Goal: Task Accomplishment & Management: Complete application form

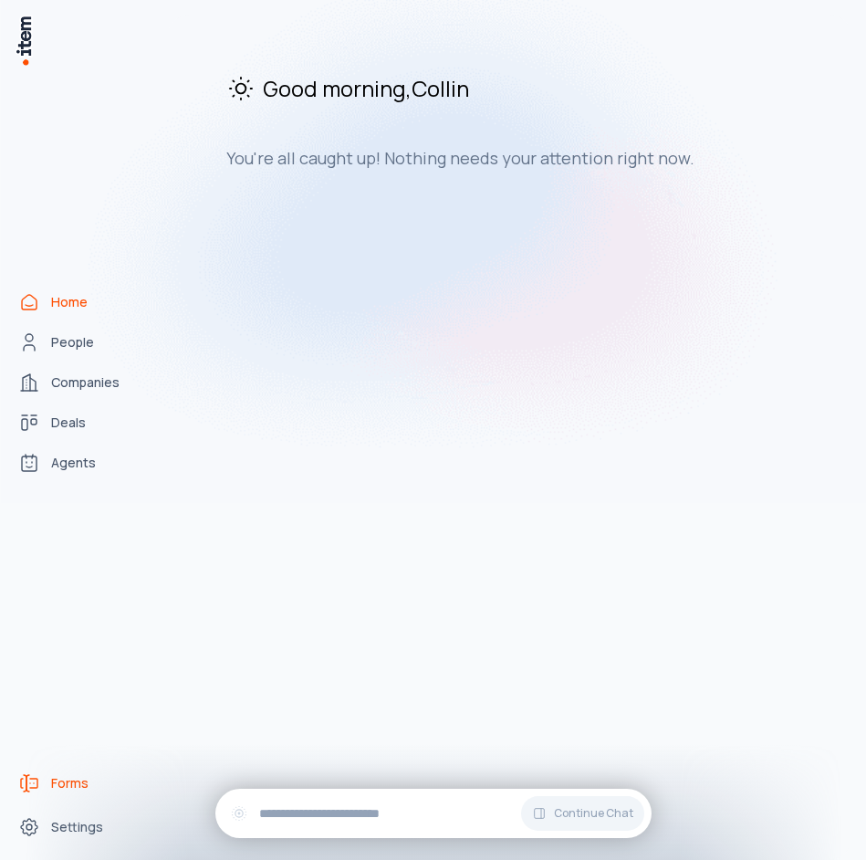
click at [87, 797] on link "Forms" at bounding box center [80, 783] width 139 height 37
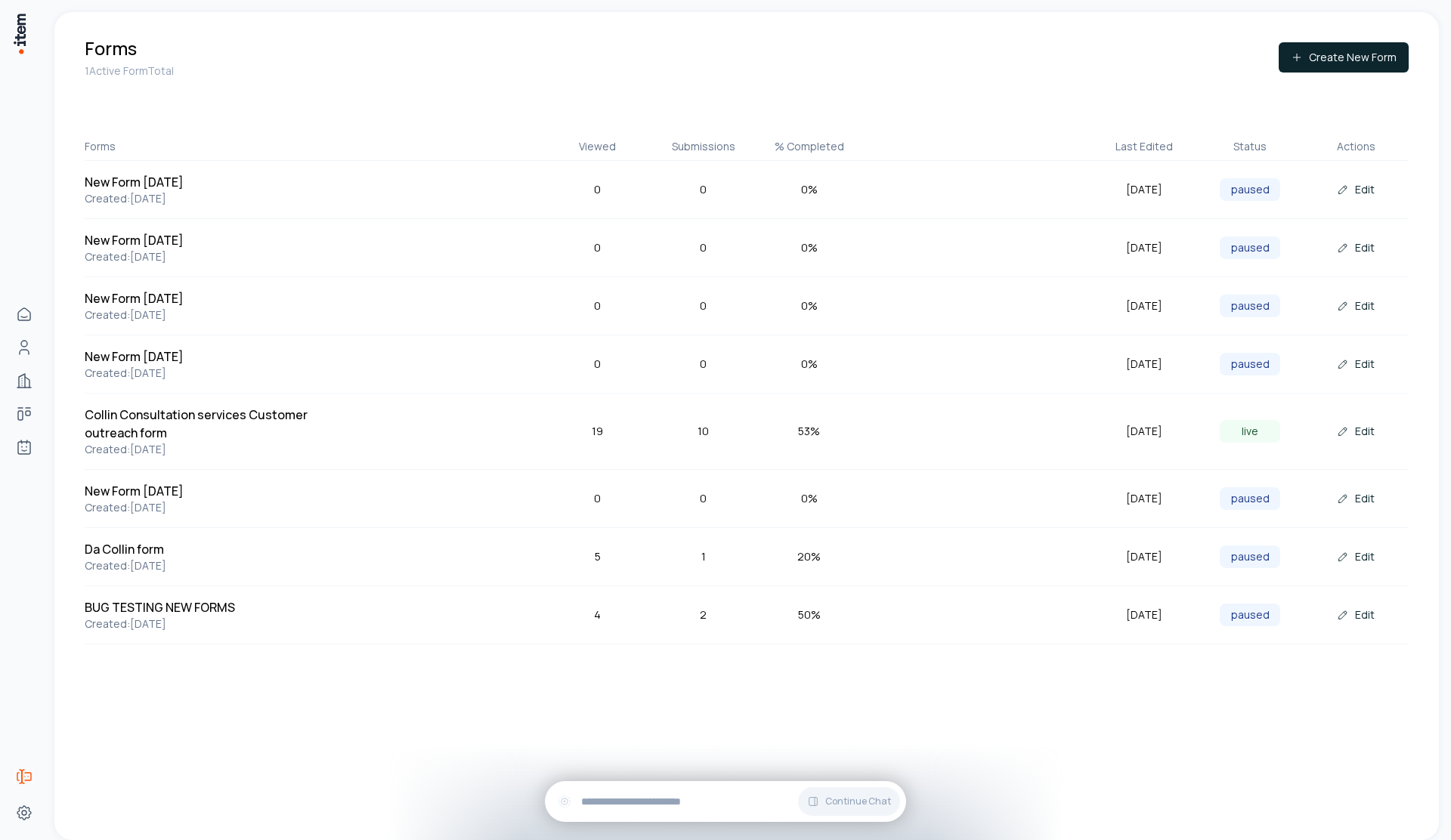
click at [603, 146] on div "Viewed" at bounding box center [598, 146] width 106 height 15
click at [603, 147] on div "Viewed" at bounding box center [598, 146] width 106 height 15
click at [627, 147] on div "Viewed" at bounding box center [598, 146] width 106 height 15
click at [713, 142] on div "Submissions" at bounding box center [704, 146] width 106 height 15
drag, startPoint x: 713, startPoint y: 143, endPoint x: 818, endPoint y: 137, distance: 105.2
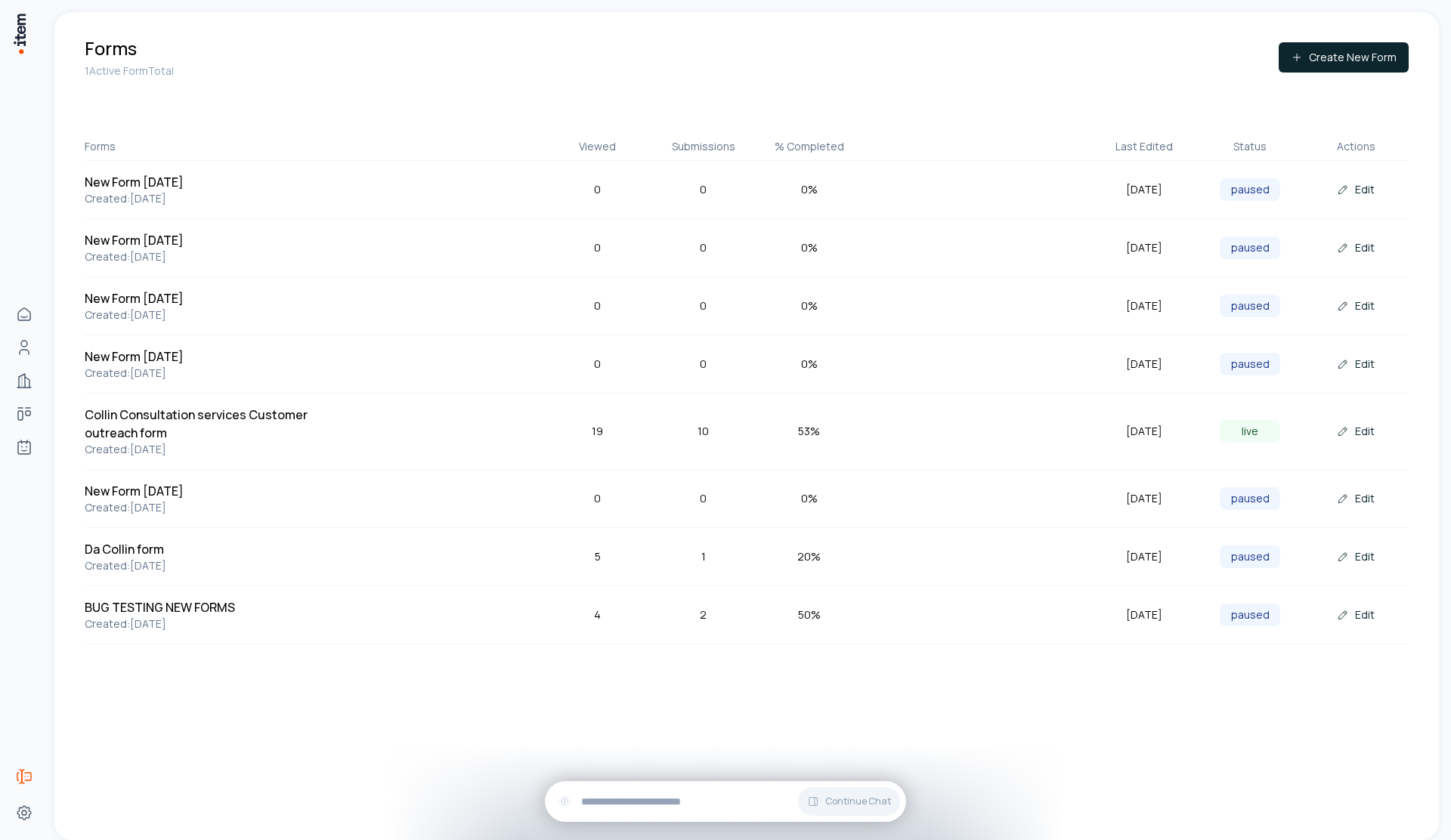
click at [713, 143] on div "Submissions" at bounding box center [704, 146] width 106 height 15
click at [716, 137] on div "Forms 1 Active Form Total Create New Form Forms Viewed Submissions % Completed …" at bounding box center [747, 340] width 1384 height 656
click at [716, 50] on button "Create New Form" at bounding box center [1343, 57] width 130 height 31
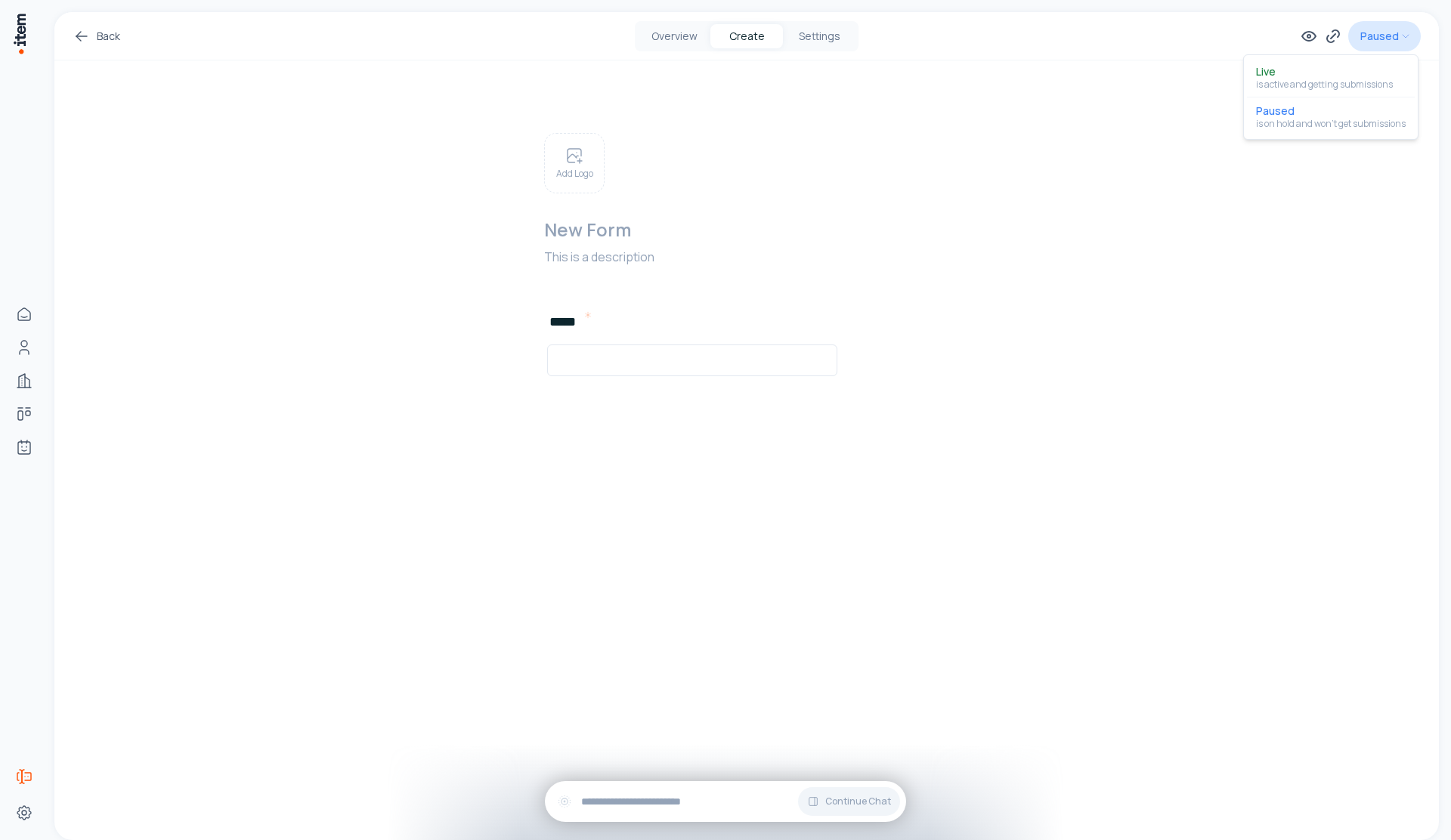
click at [716, 41] on html "Home People Companies Deals Agents Forms Settings Back Overview Create Settings…" at bounding box center [725, 420] width 1451 height 840
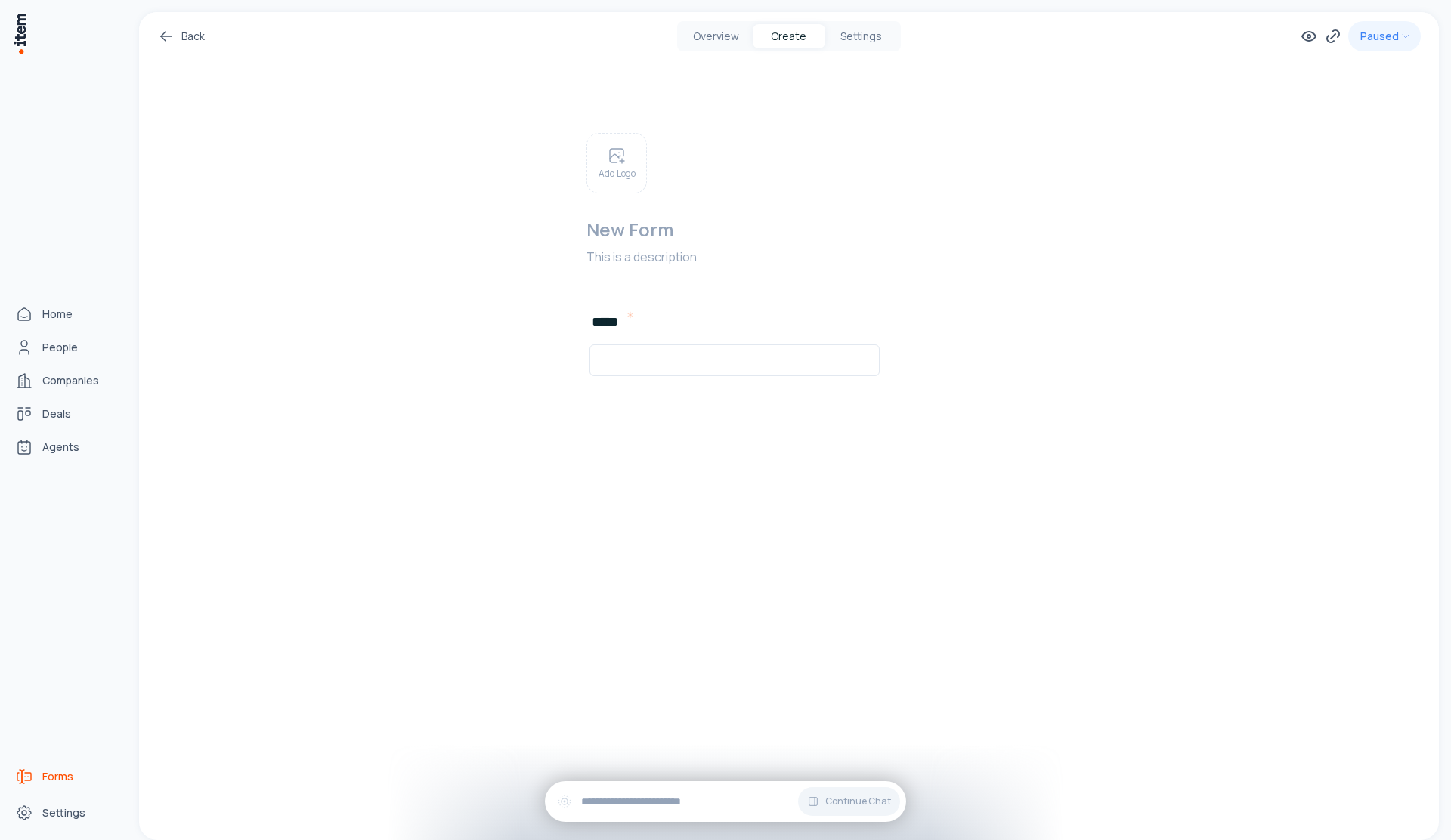
click at [198, 31] on div "Back" at bounding box center [368, 36] width 420 height 18
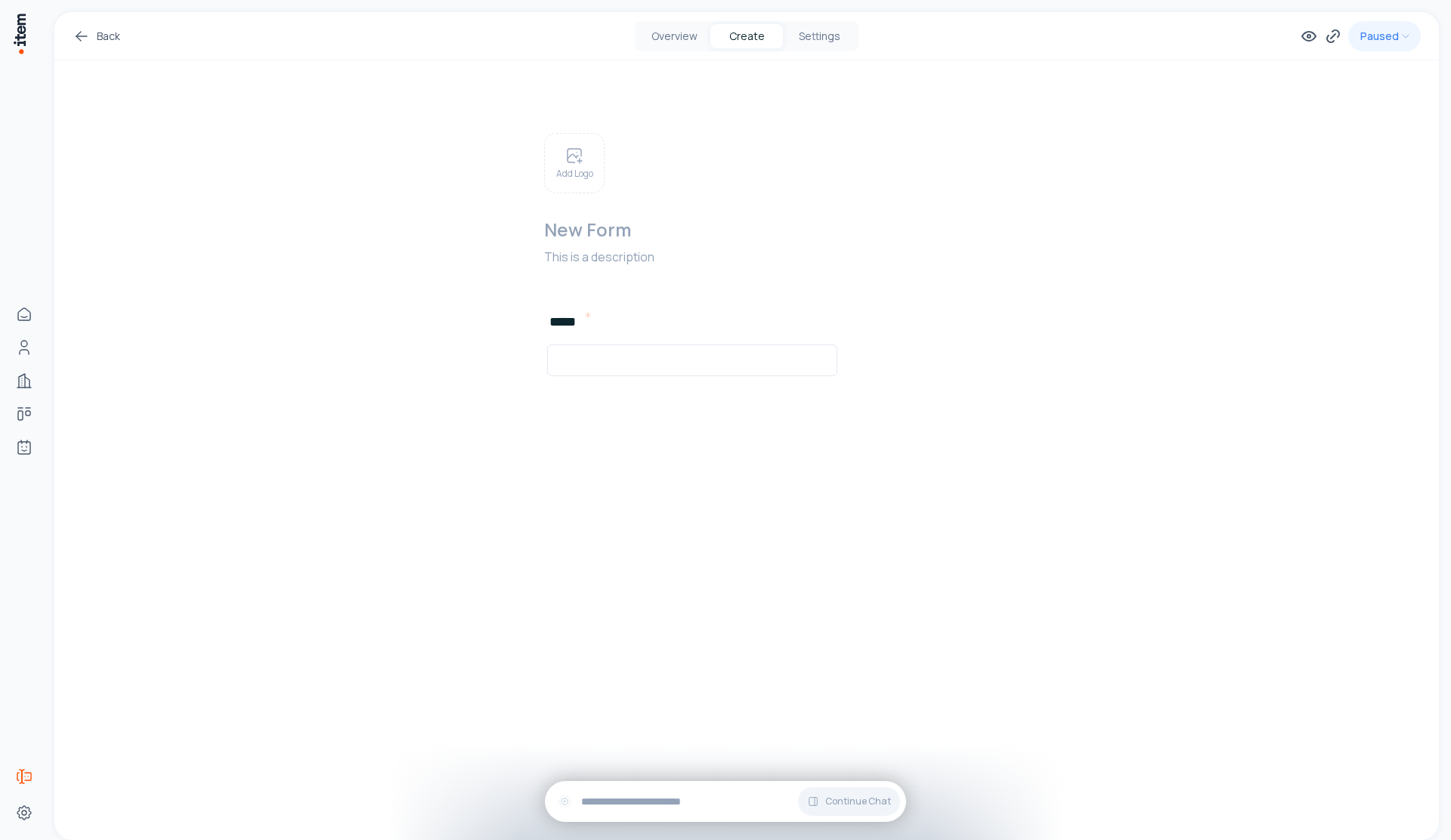
click at [117, 38] on link "Back" at bounding box center [97, 36] width 48 height 18
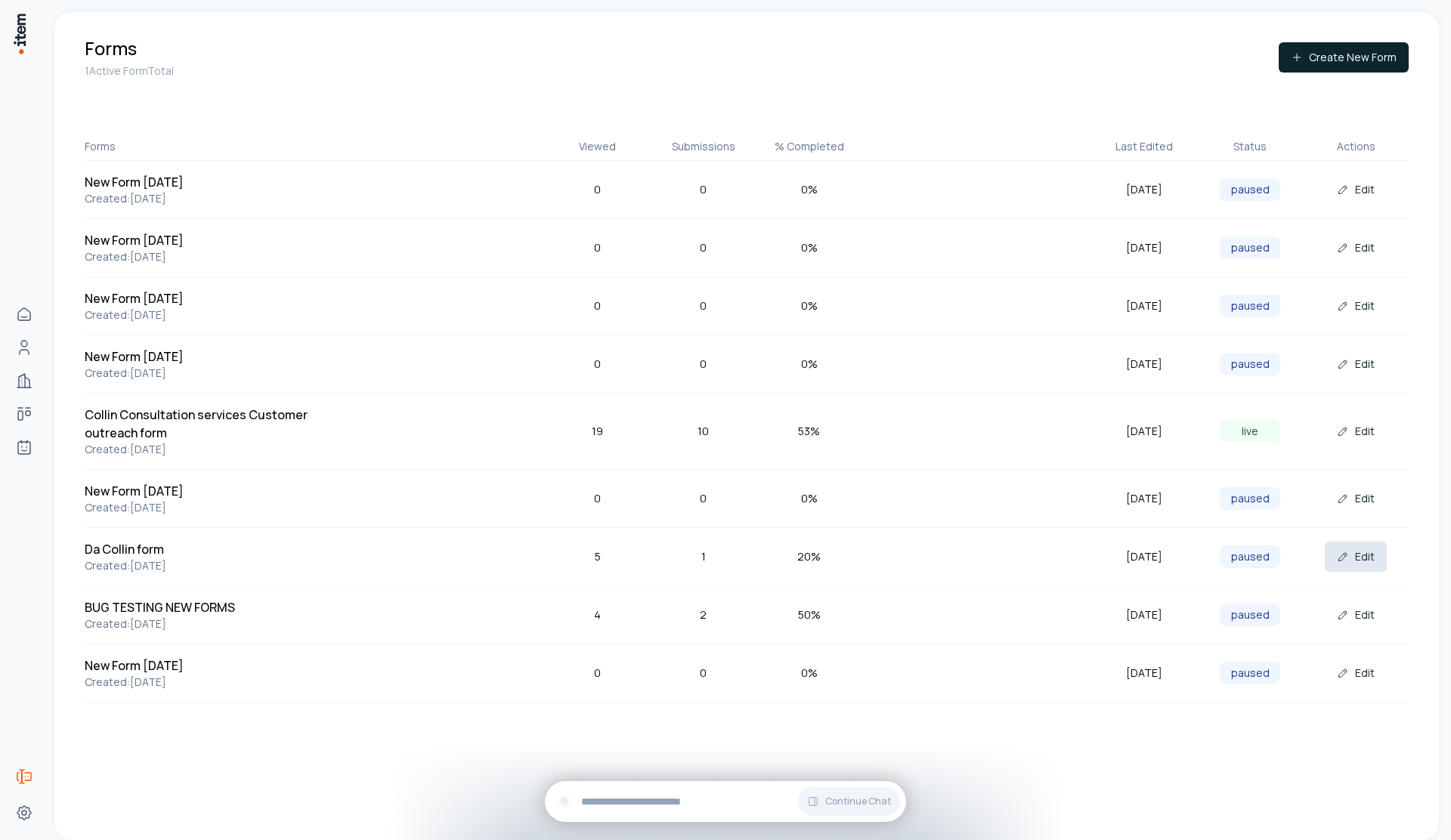
click at [716, 563] on button "Edit" at bounding box center [1355, 557] width 62 height 31
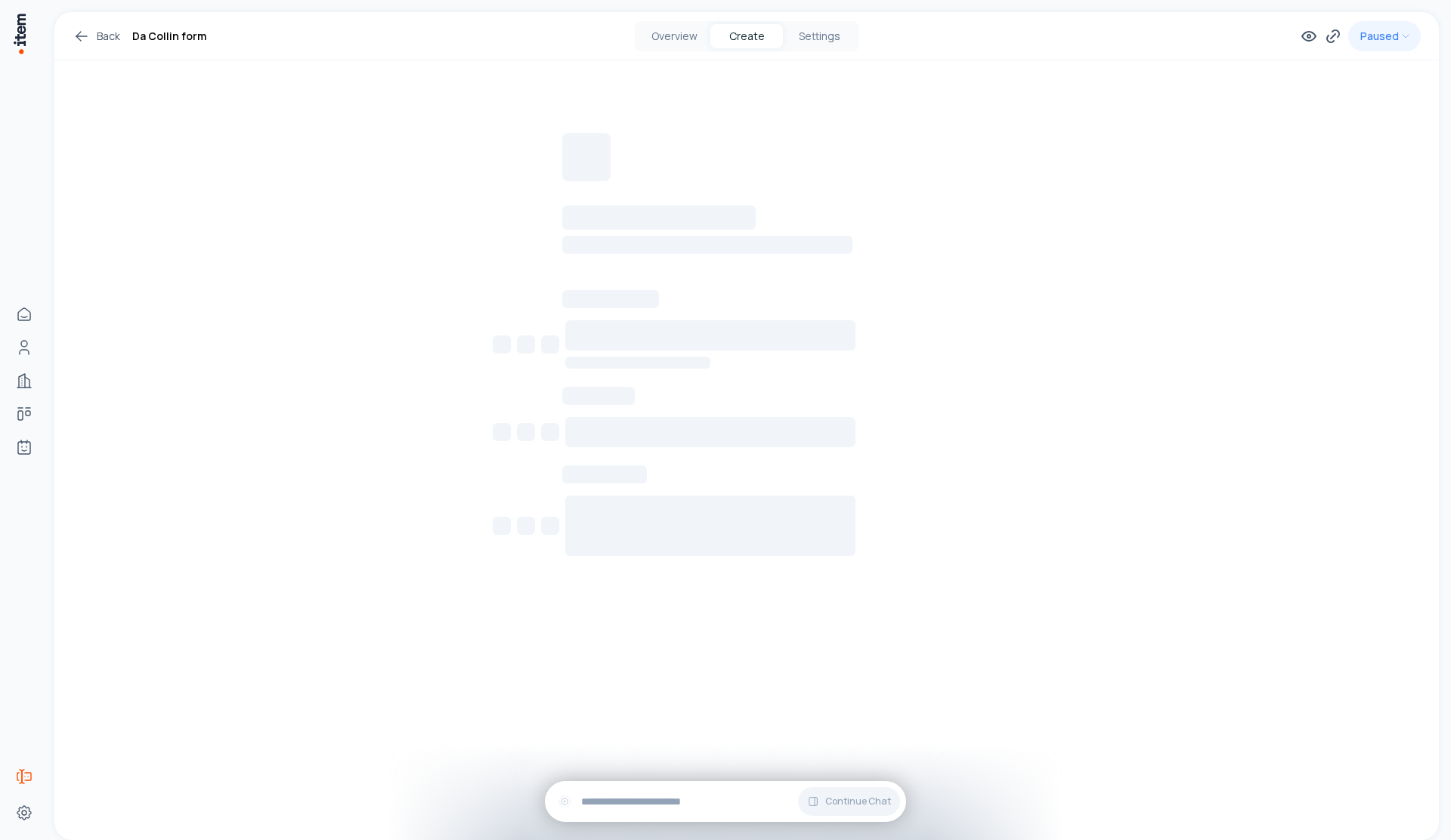
click at [716, 54] on div "Back Da Collin form Overview Create Settings Paused" at bounding box center [747, 36] width 1384 height 48
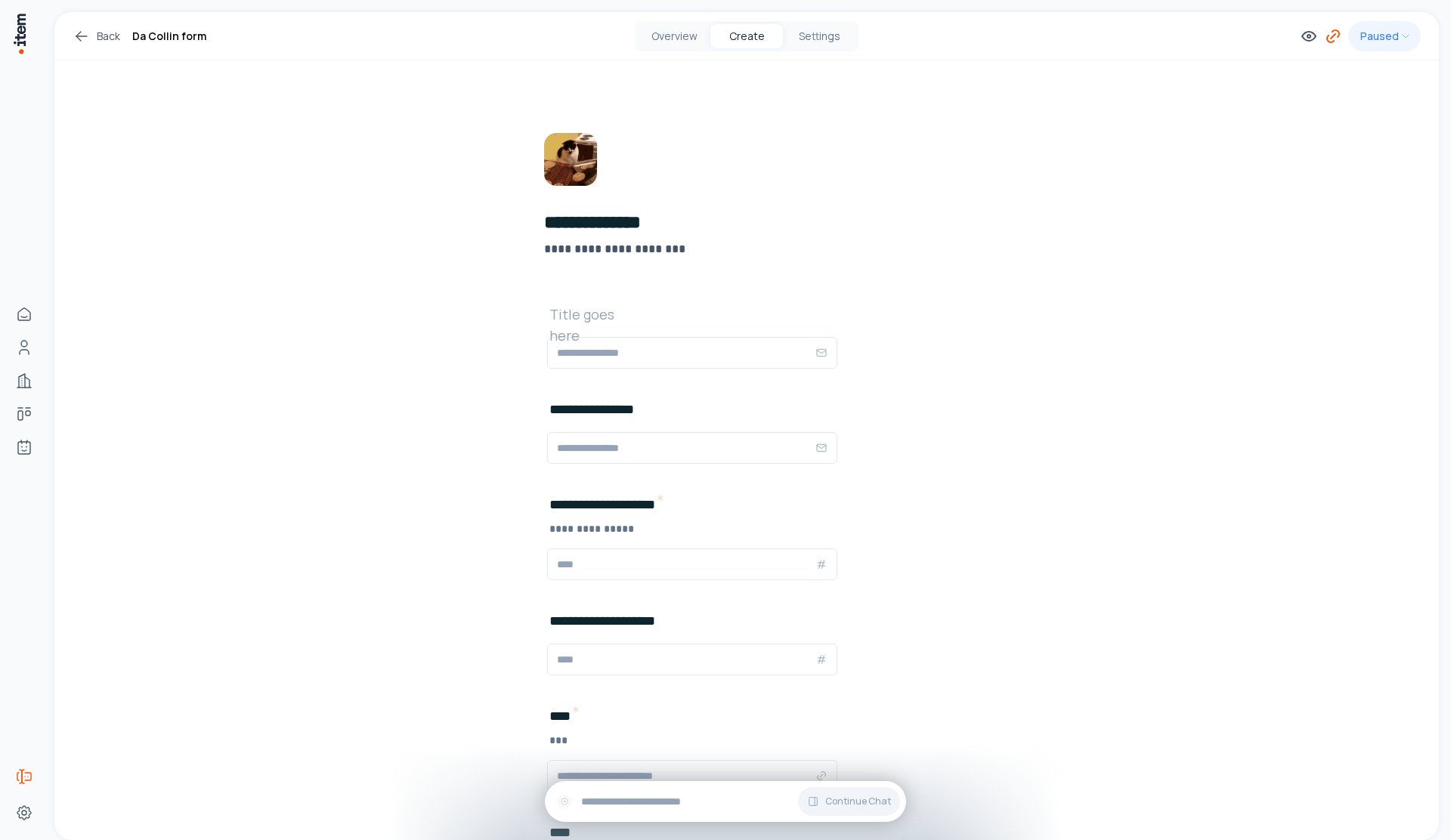
click at [716, 45] on div "Paused" at bounding box center [1360, 36] width 121 height 31
click at [716, 41] on icon at bounding box center [1333, 36] width 18 height 18
click at [716, 355] on button "Copy" at bounding box center [1291, 351] width 34 height 24
click at [716, 343] on button "Copy" at bounding box center [1291, 351] width 34 height 24
click at [687, 24] on div "Overview" at bounding box center [675, 36] width 73 height 24
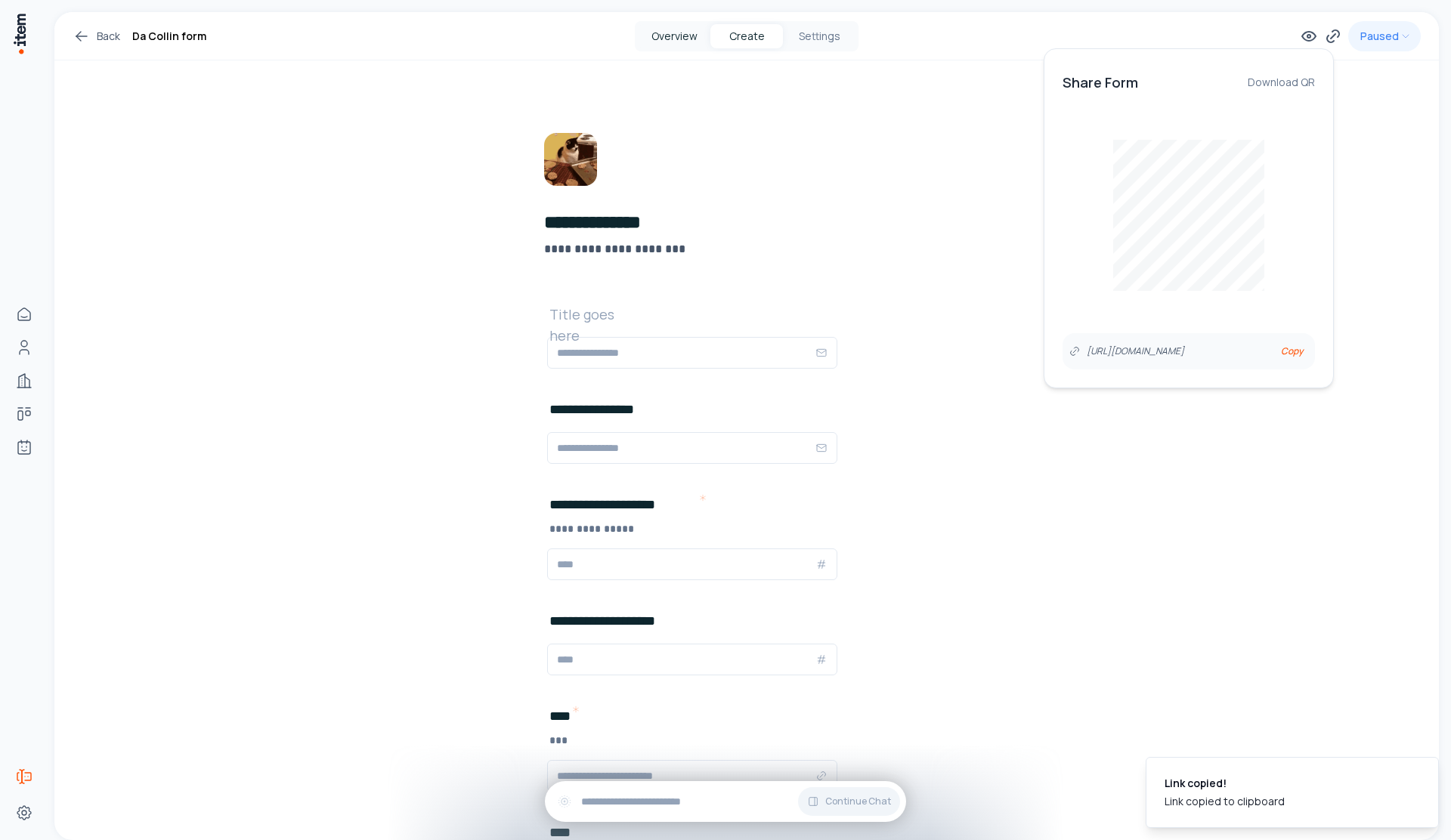
click at [685, 31] on button "Overview" at bounding box center [675, 36] width 73 height 24
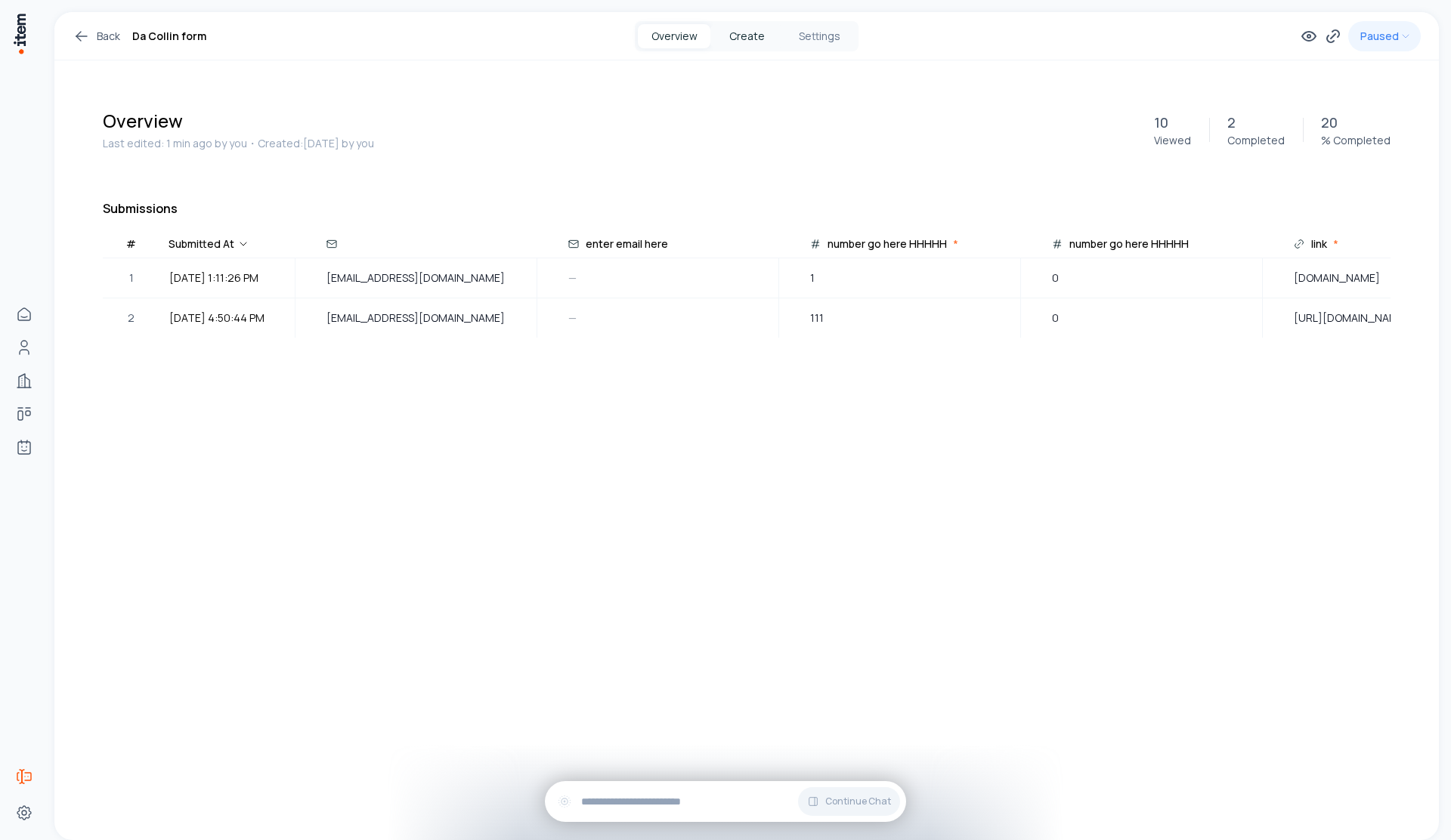
click at [716, 46] on button "Create" at bounding box center [747, 36] width 73 height 24
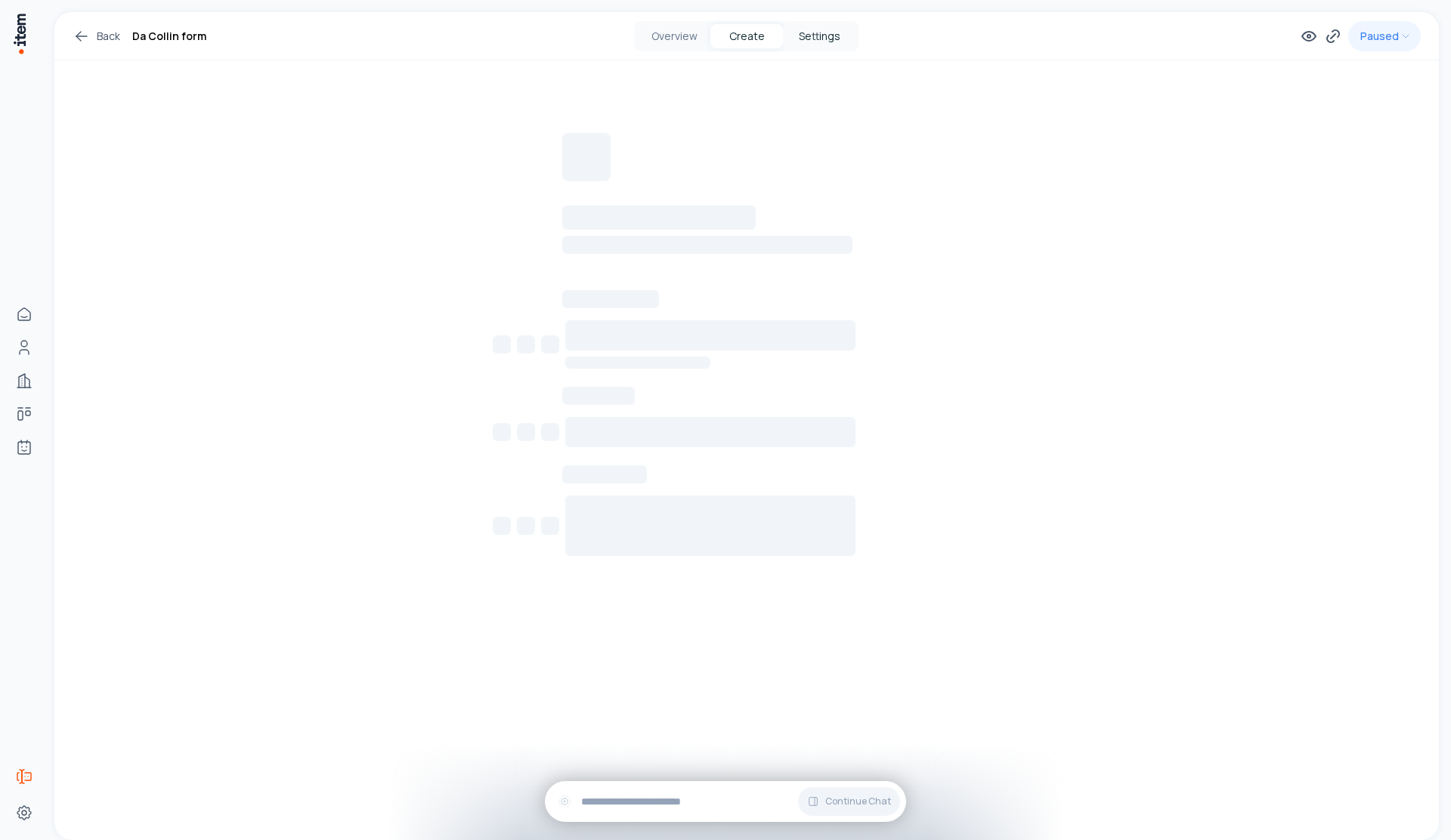
click at [716, 36] on button "Settings" at bounding box center [819, 36] width 73 height 24
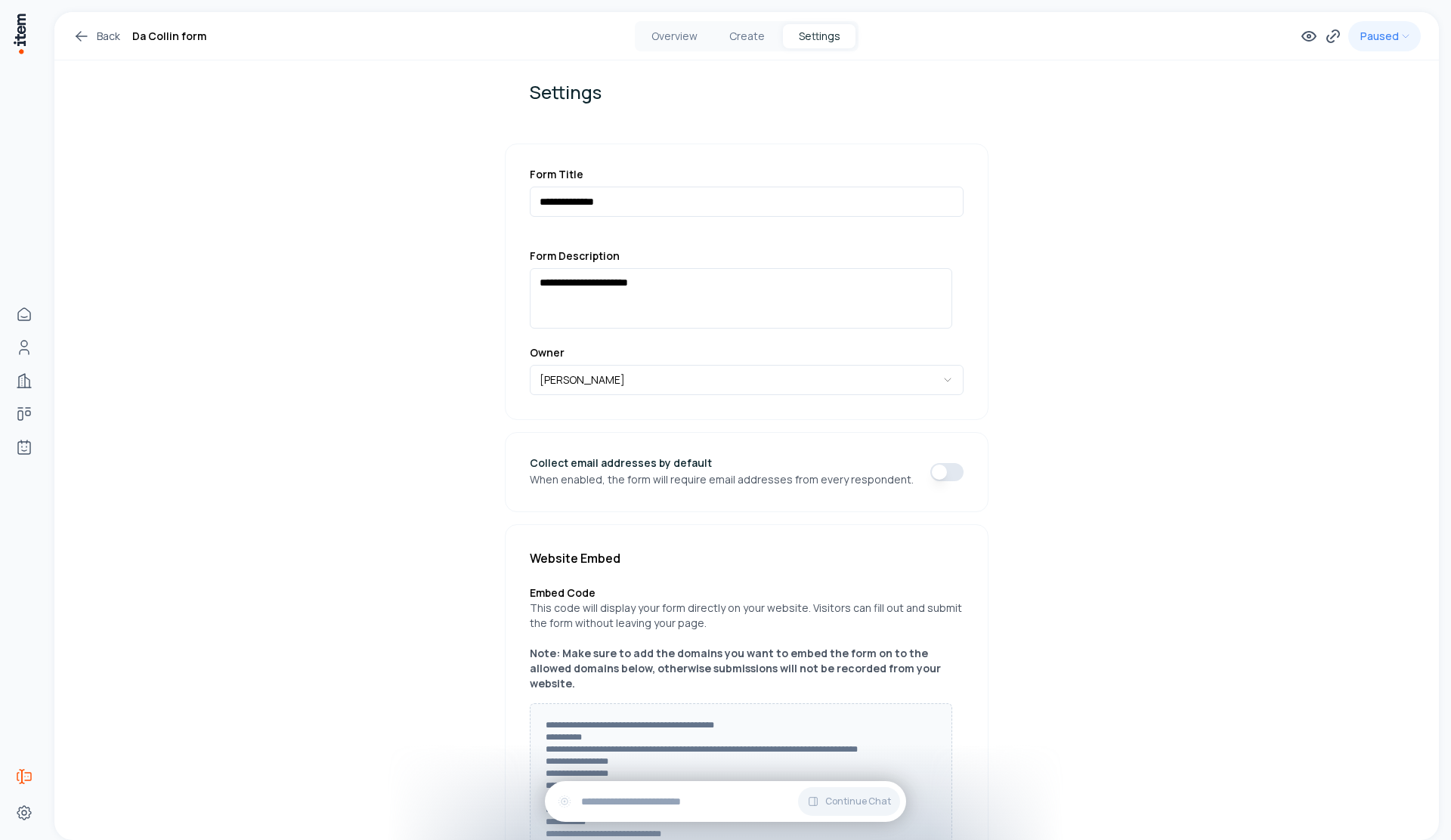
scroll to position [45, 0]
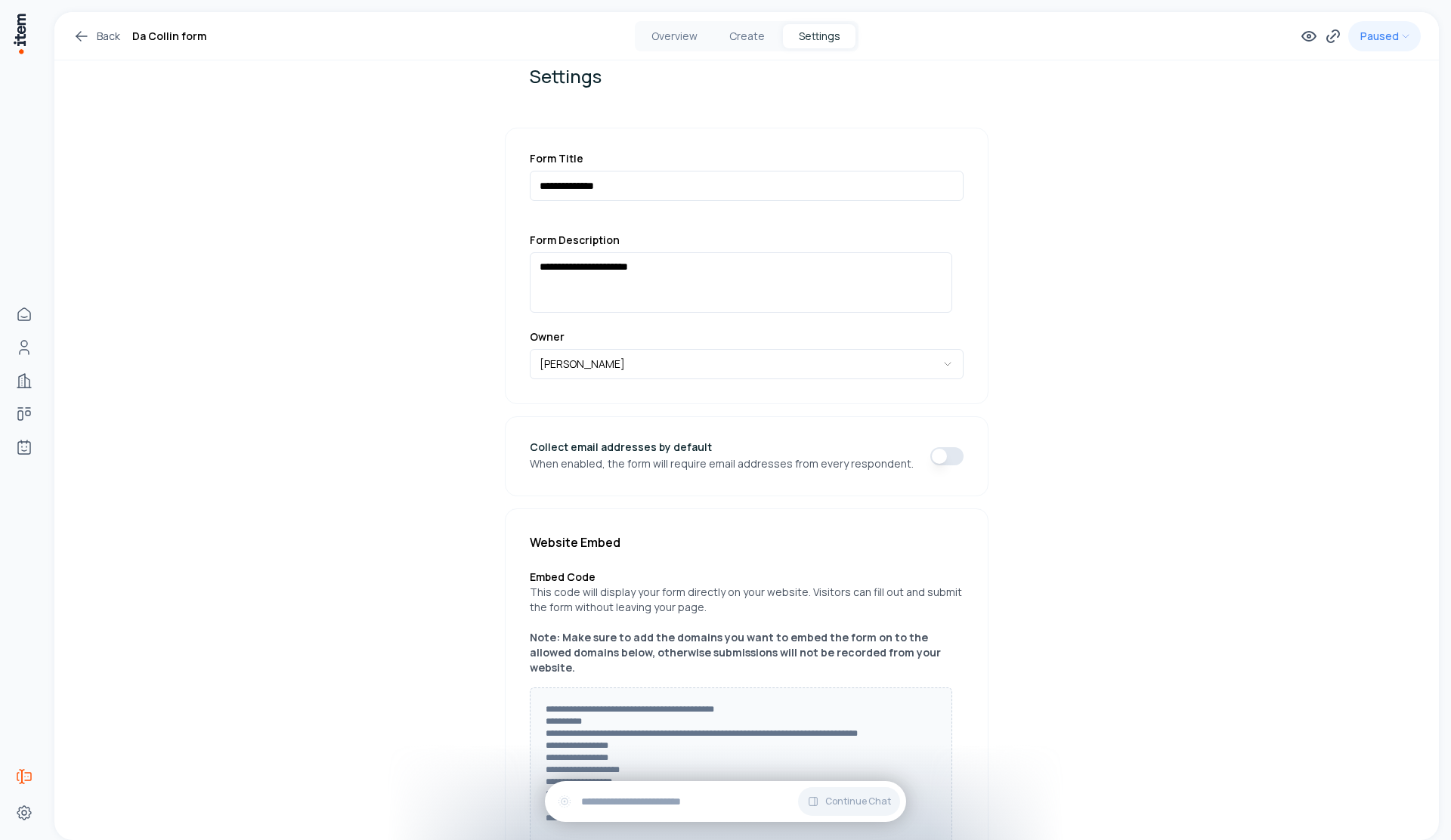
click at [716, 473] on div "Collect email addresses by default When enabled, the form will require email ad…" at bounding box center [747, 456] width 483 height 80
click at [716, 462] on button "button" at bounding box center [947, 456] width 33 height 18
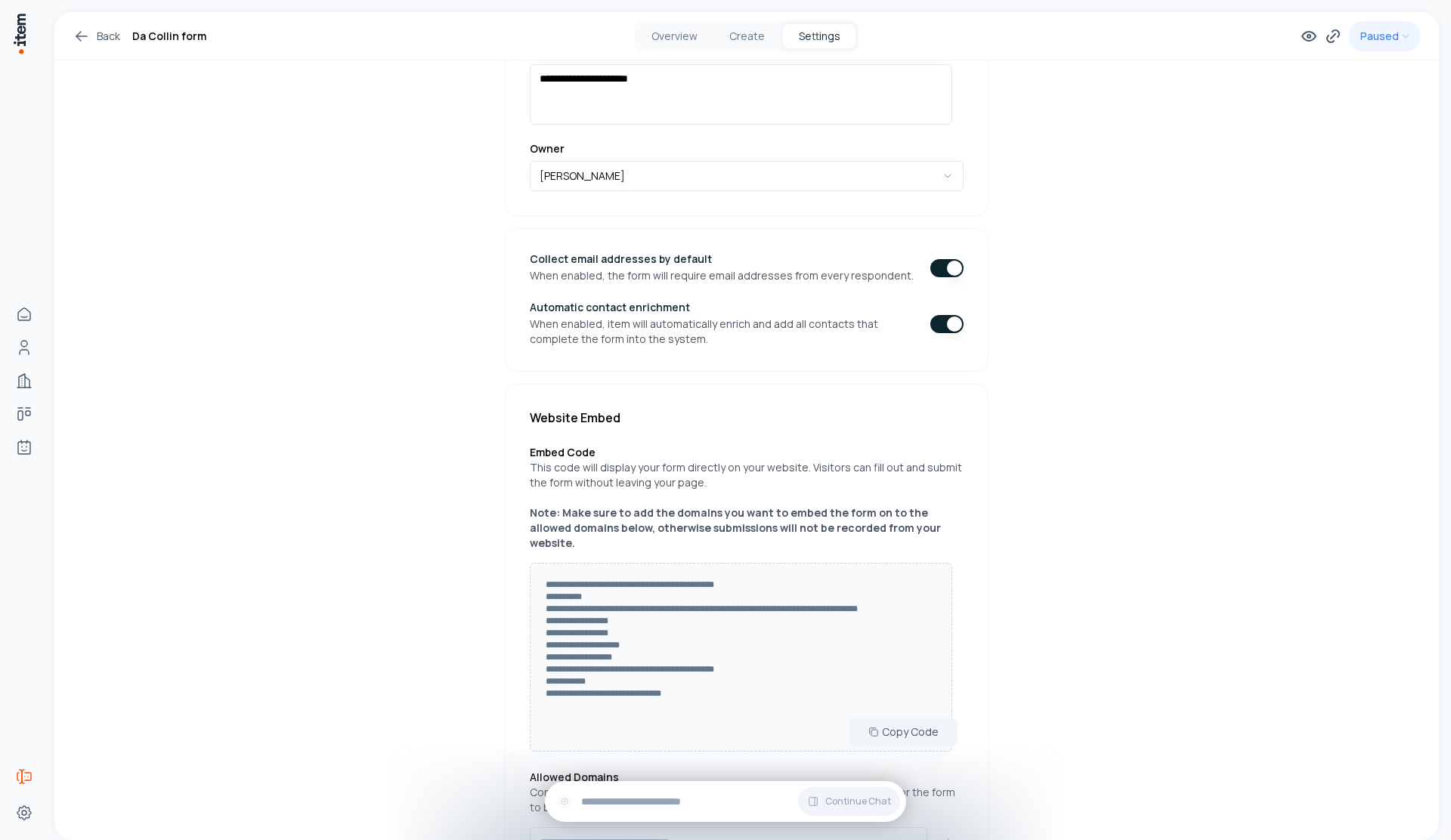
scroll to position [161, 0]
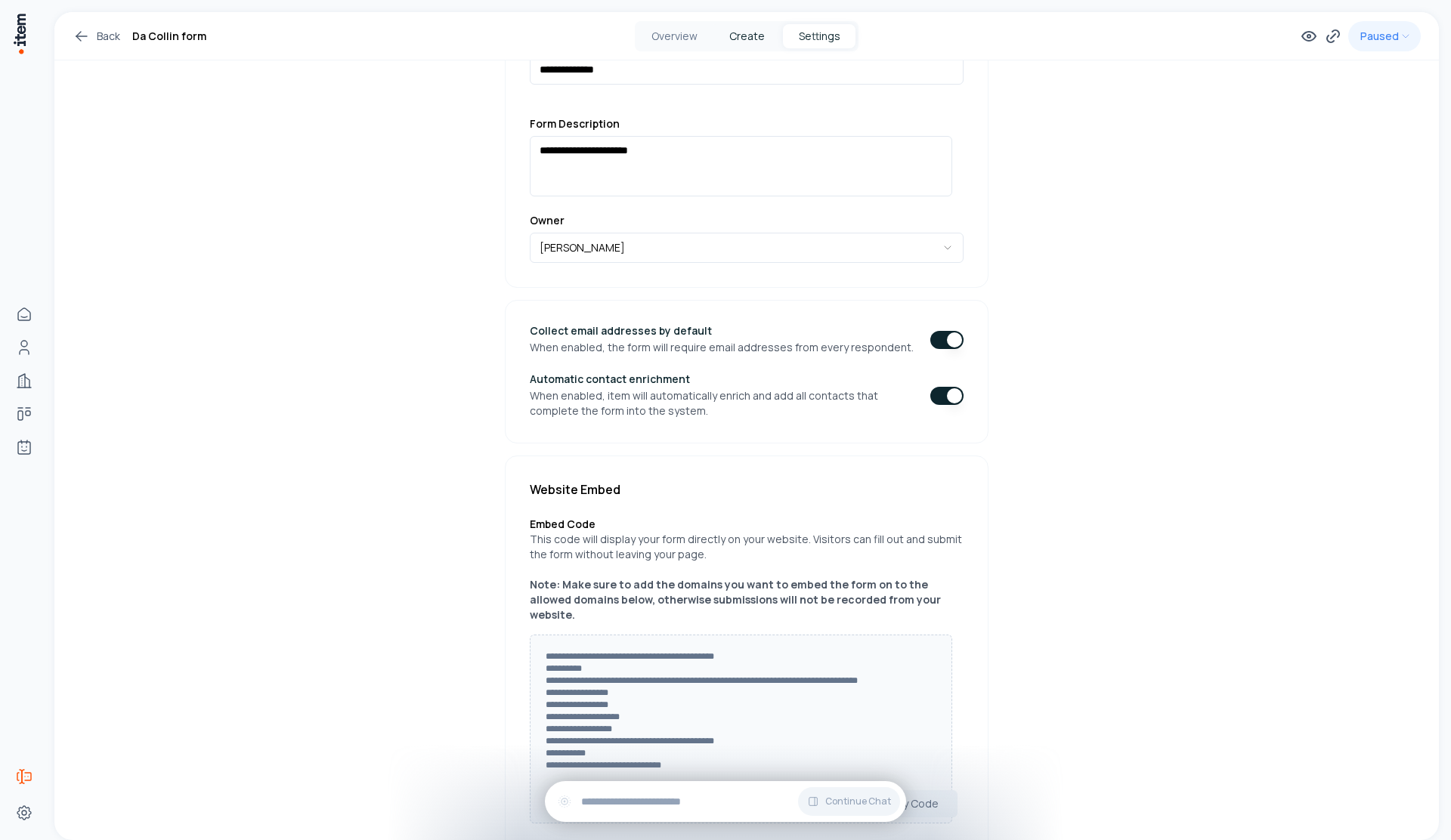
click at [716, 39] on button "Create" at bounding box center [747, 36] width 73 height 24
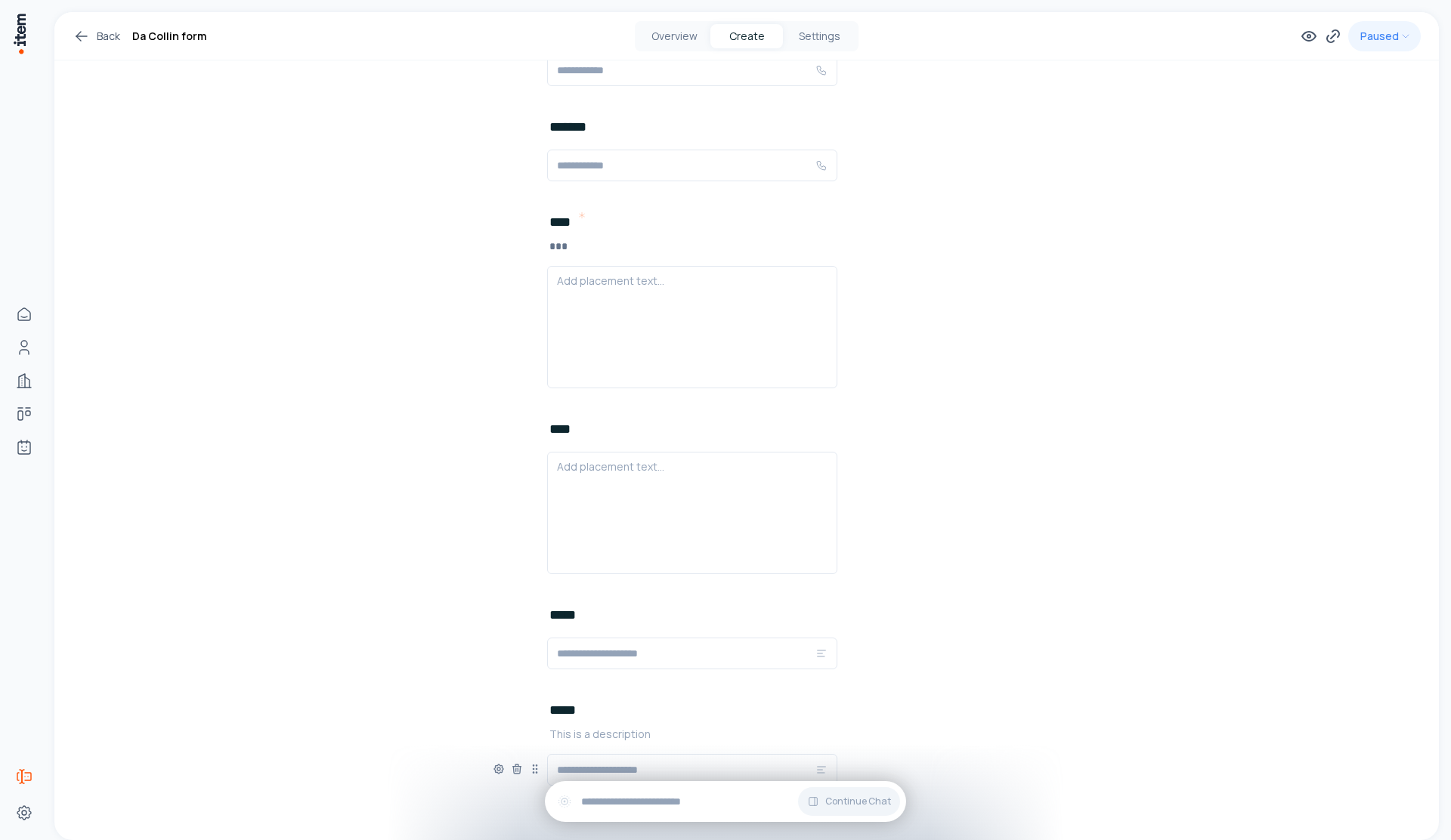
scroll to position [2339, 0]
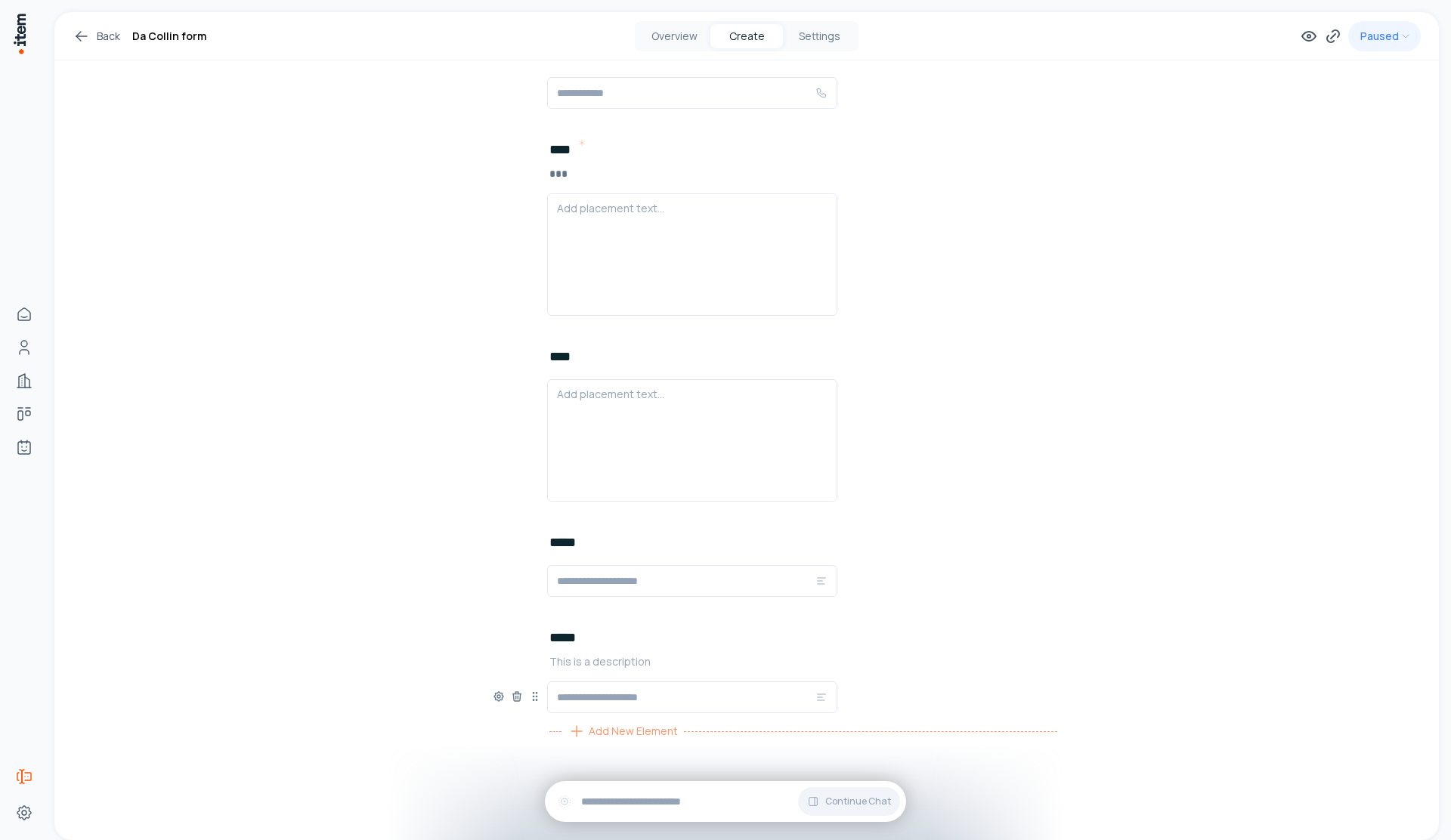
click at [603, 711] on span "Add New Element" at bounding box center [633, 732] width 89 height 17
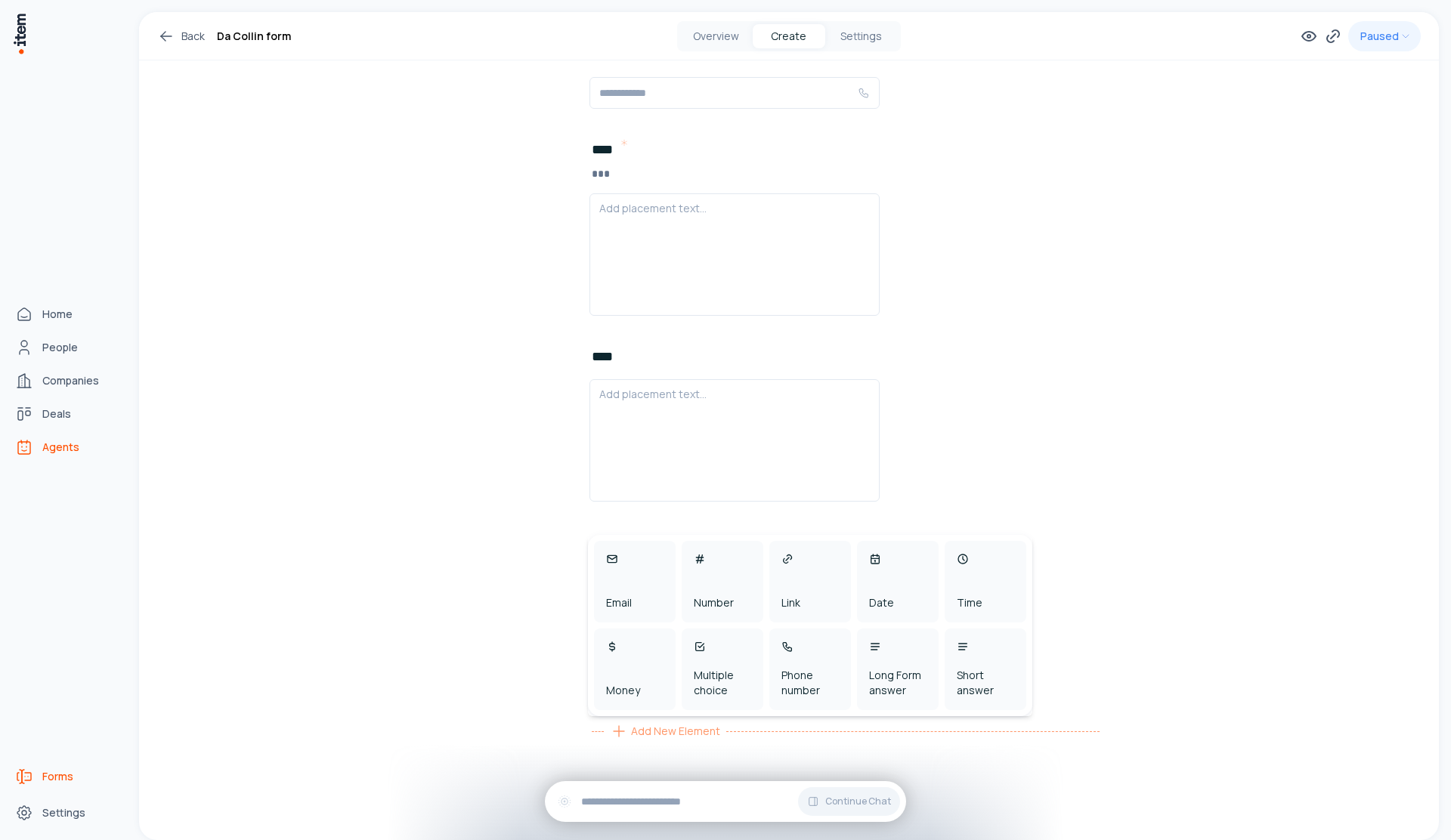
click at [37, 455] on link "Agents" at bounding box center [66, 447] width 115 height 31
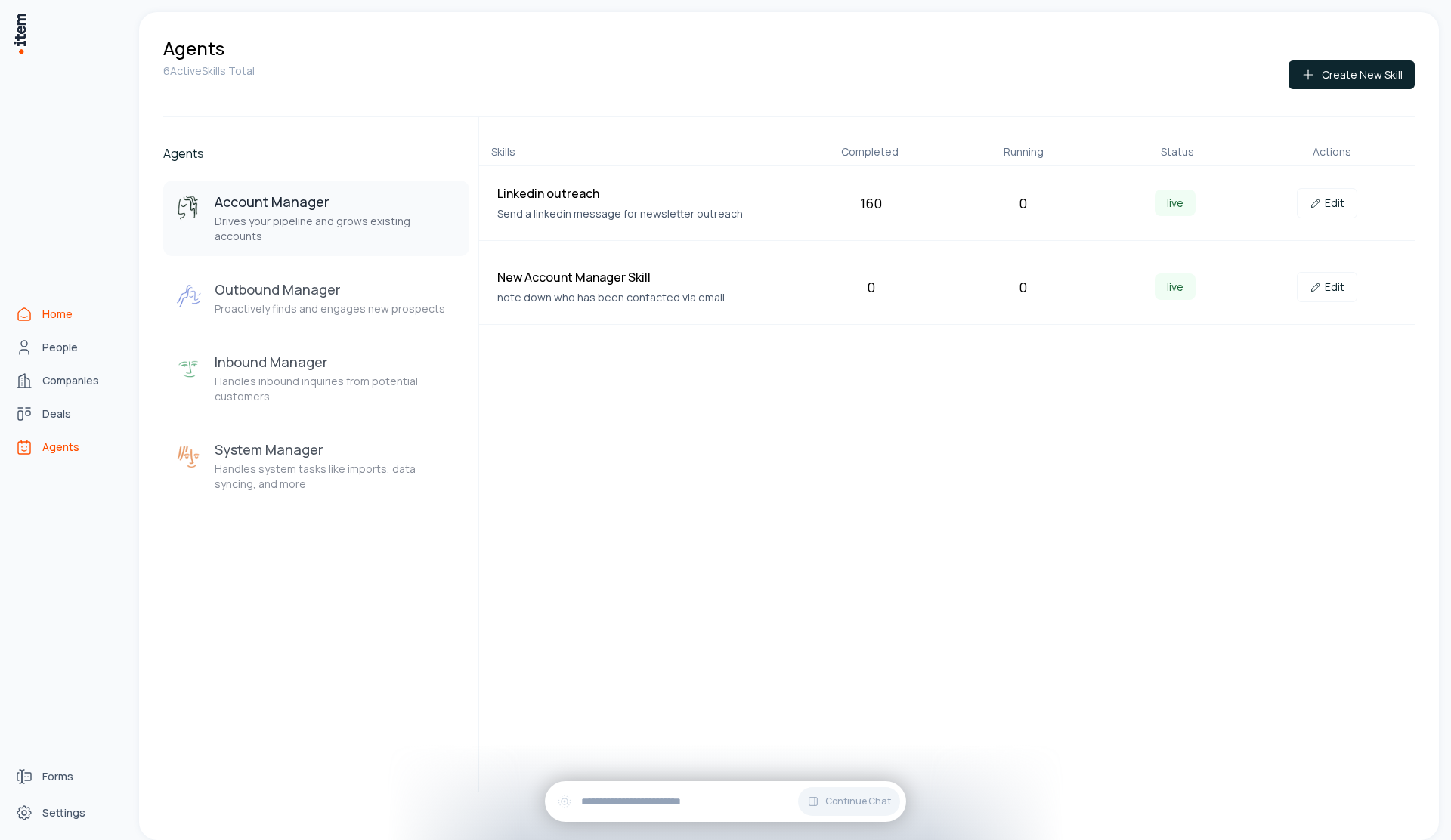
click at [24, 325] on link "Home" at bounding box center [66, 314] width 115 height 31
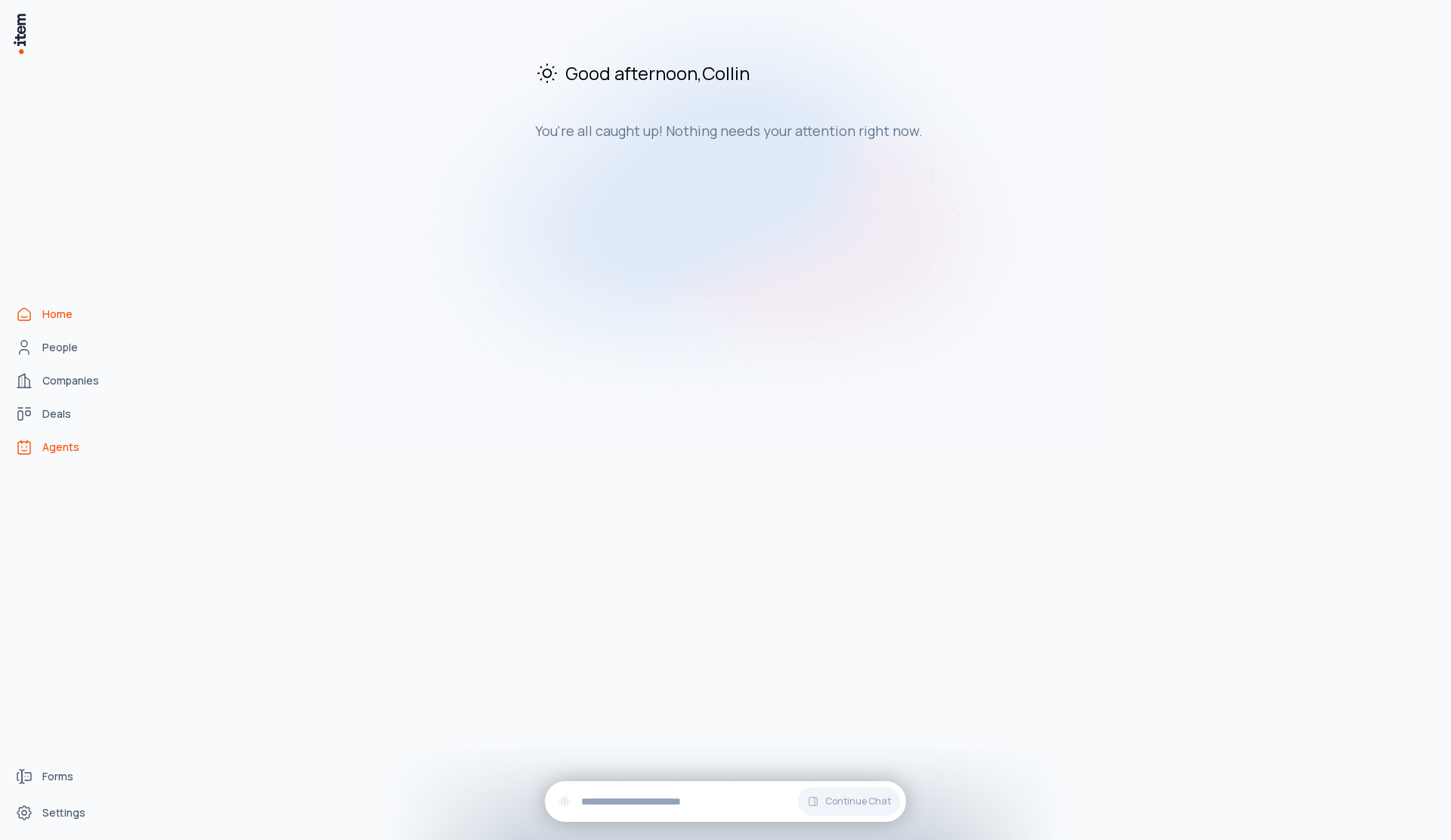
click at [48, 445] on span "Agents" at bounding box center [60, 447] width 37 height 15
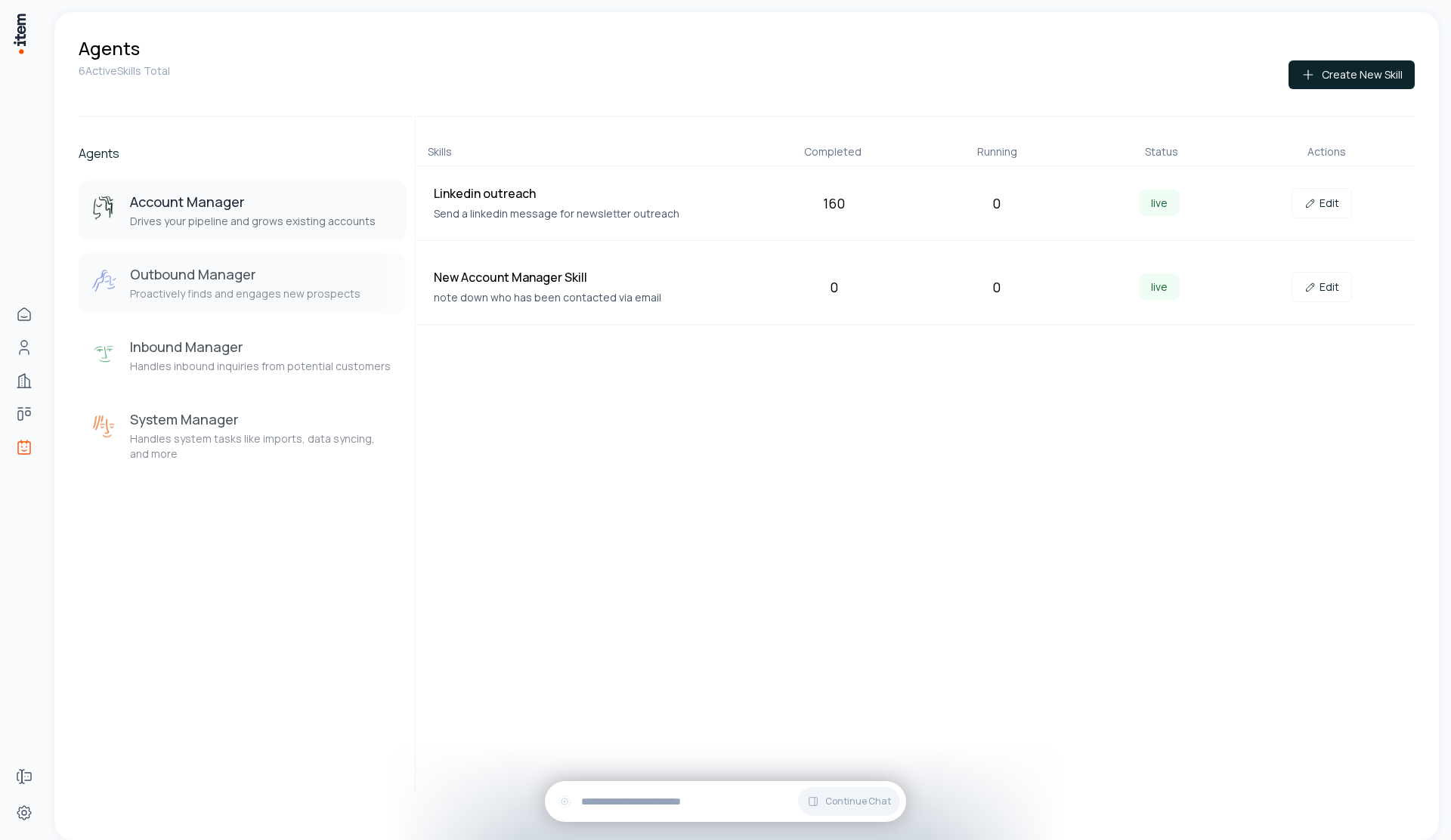
click at [256, 273] on h3 "Outbound Manager" at bounding box center [245, 274] width 230 height 18
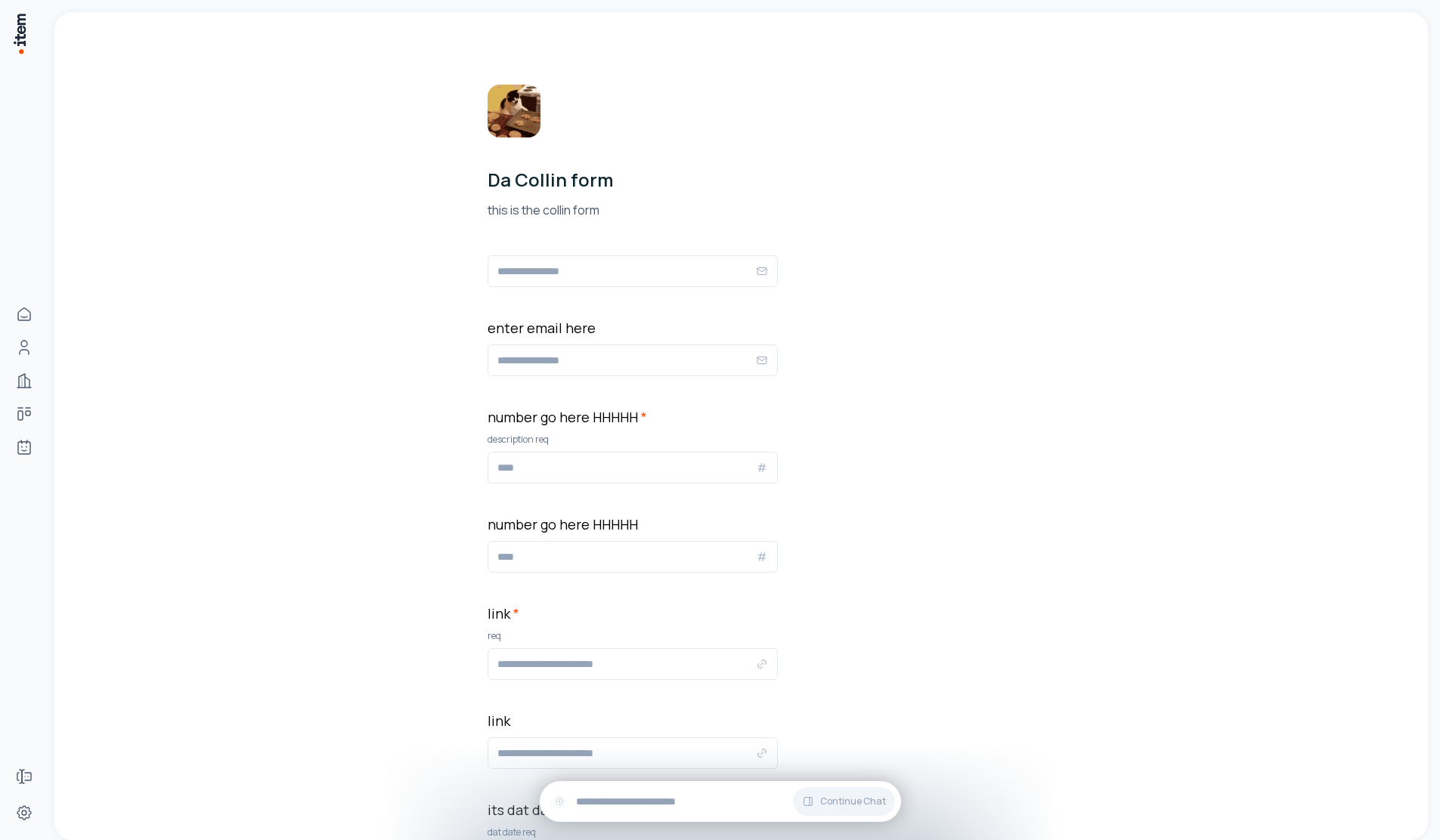
click at [630, 283] on div at bounding box center [633, 271] width 291 height 31
click at [638, 273] on input "email" at bounding box center [627, 271] width 258 height 18
type input "*"
click at [590, 361] on div "enter email here" at bounding box center [633, 346] width 291 height 59
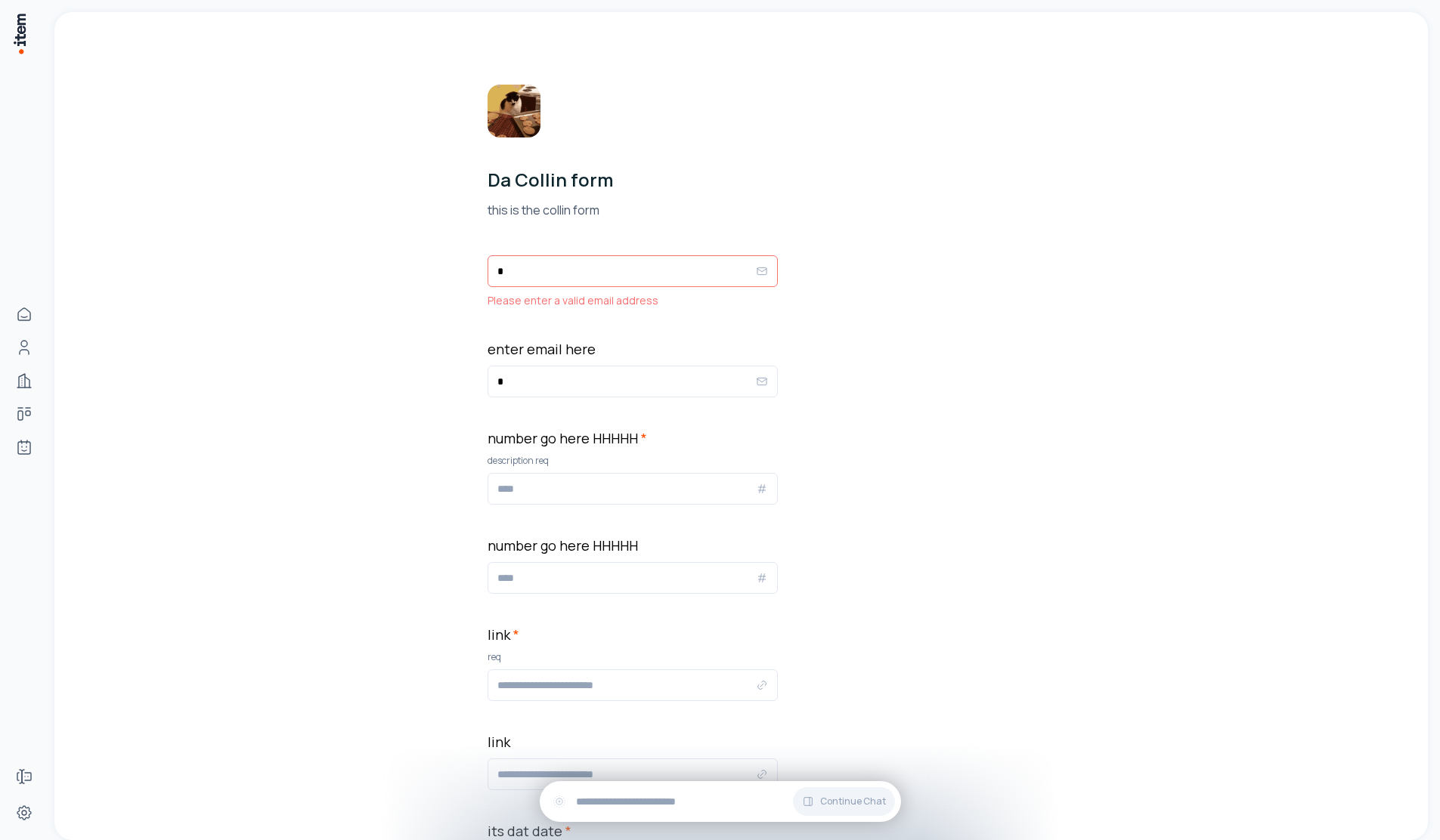
type input "*"
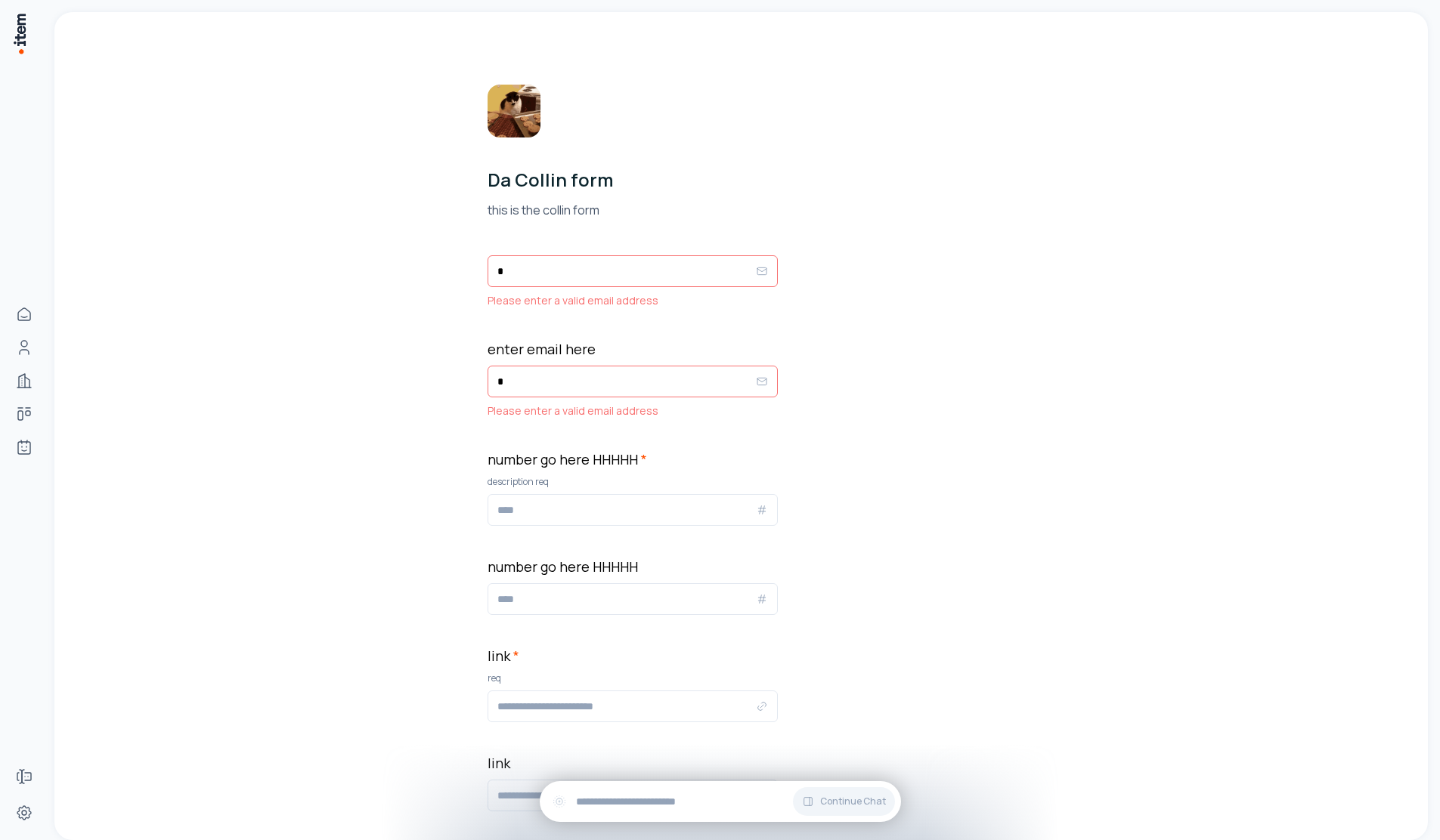
drag, startPoint x: 595, startPoint y: 272, endPoint x: 459, endPoint y: 256, distance: 136.9
type input "**********"
click at [533, 391] on div "*" at bounding box center [633, 382] width 291 height 31
click at [647, 404] on p "Please enter a valid email address" at bounding box center [633, 411] width 291 height 15
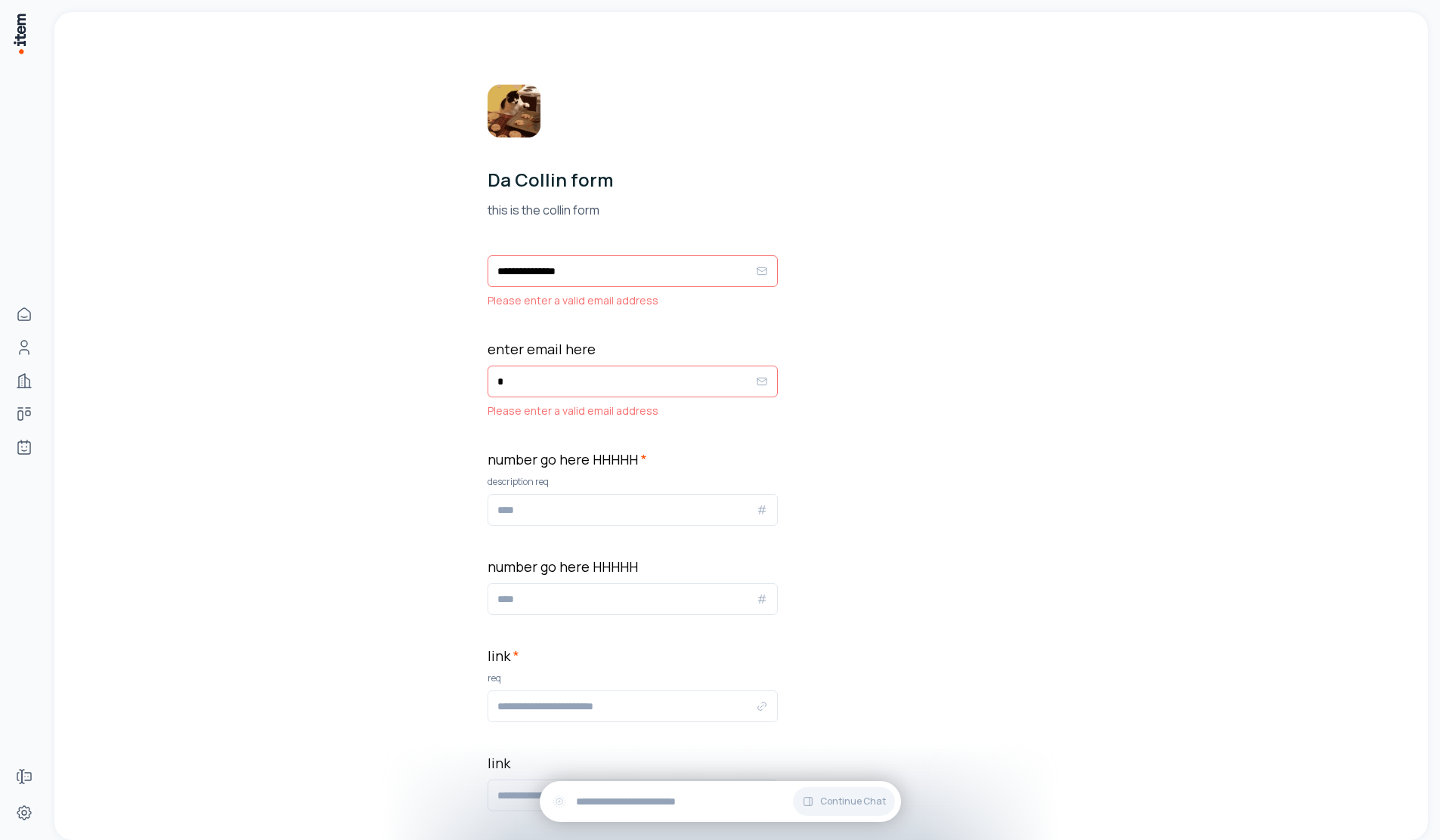
click at [616, 386] on input "*" at bounding box center [627, 382] width 258 height 18
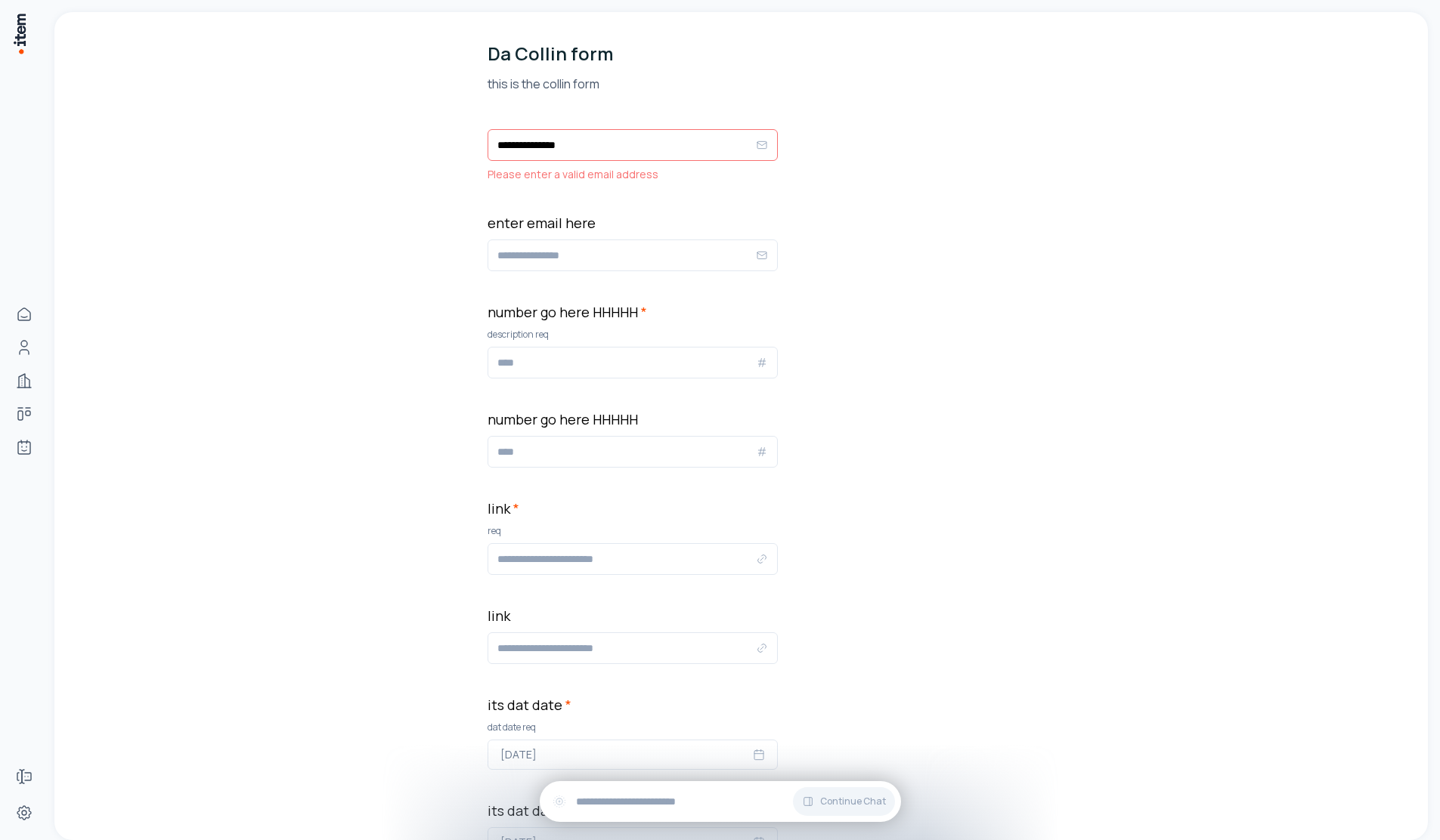
scroll to position [302, 0]
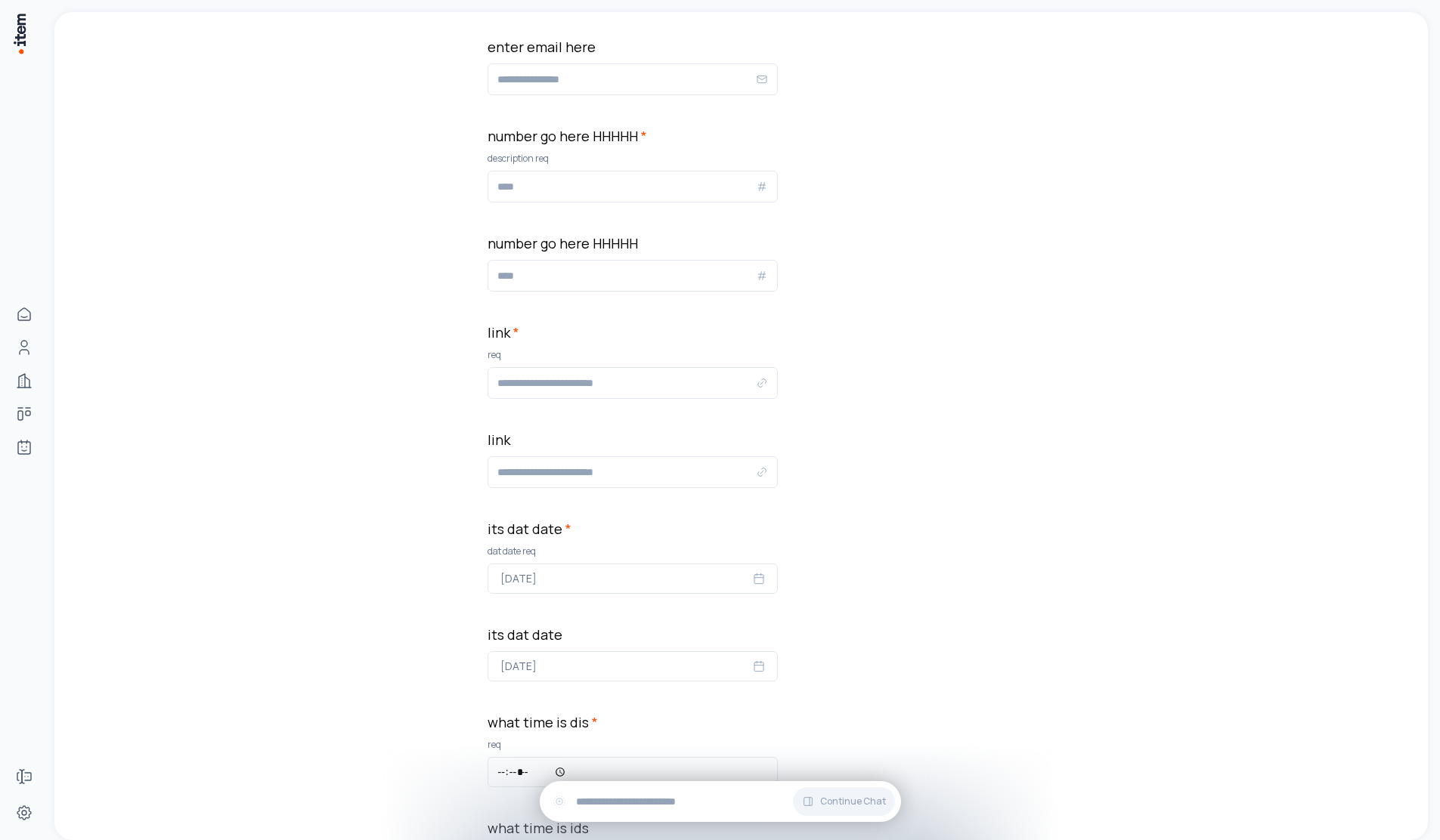
type input "*"
click at [527, 367] on div at bounding box center [633, 383] width 291 height 31
click at [537, 386] on input "link *" at bounding box center [627, 383] width 258 height 18
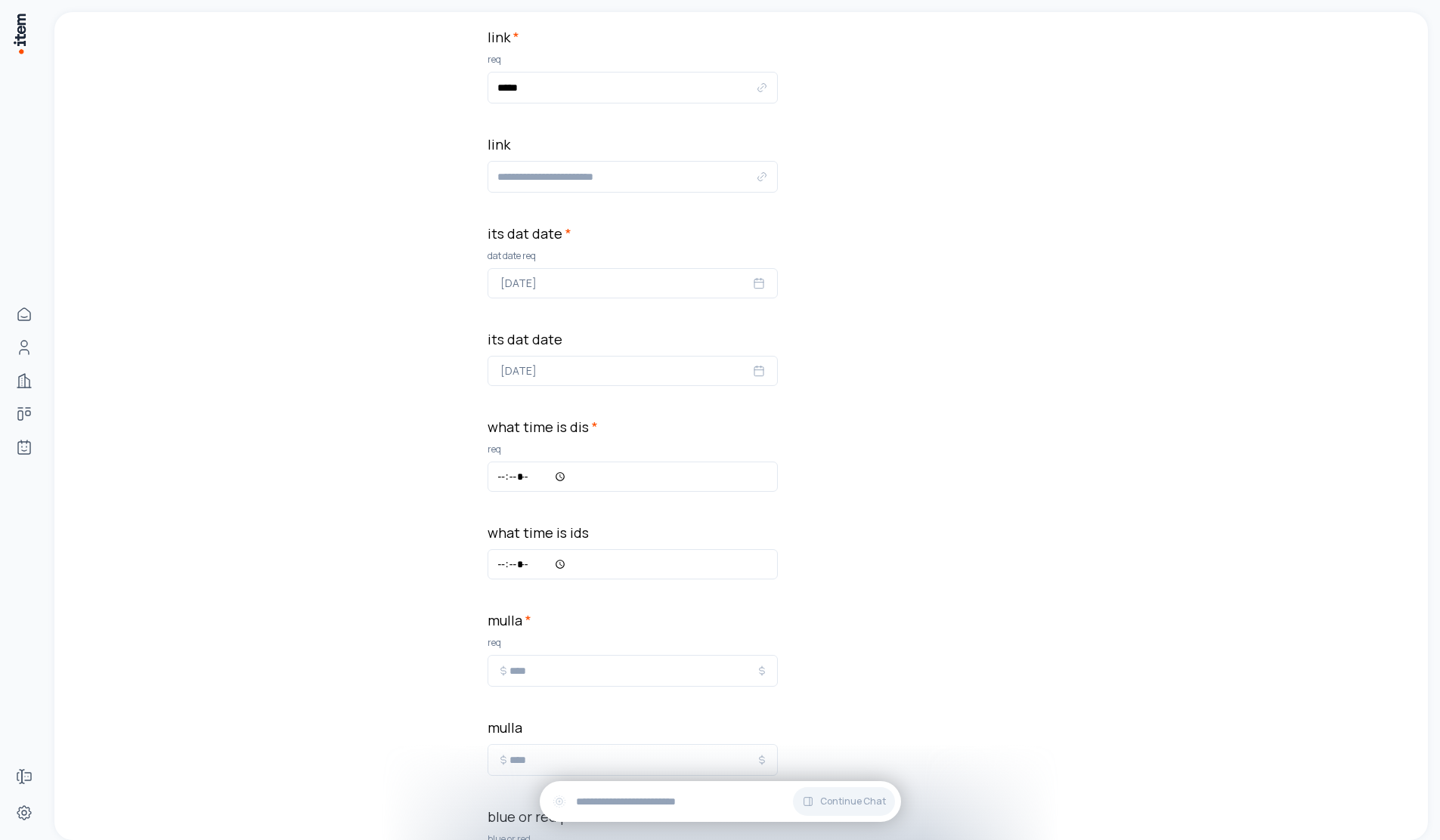
scroll to position [614, 0]
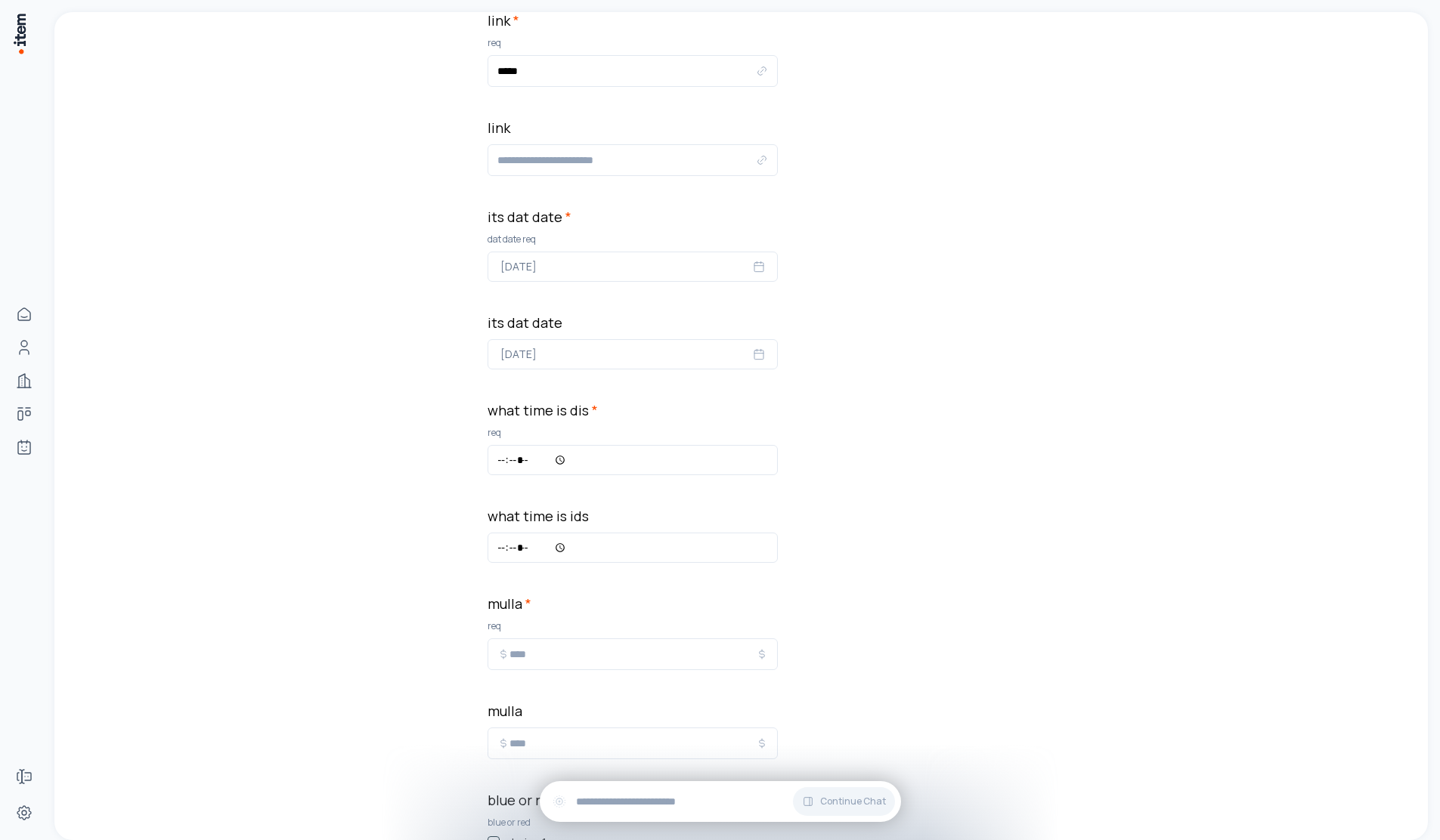
type input "*****"
click at [532, 463] on input "what time is dis *" at bounding box center [633, 460] width 291 height 31
click at [554, 468] on input "what time is dis *" at bounding box center [633, 460] width 291 height 31
click at [558, 463] on input "what time is dis *" at bounding box center [633, 460] width 291 height 31
type input "*****"
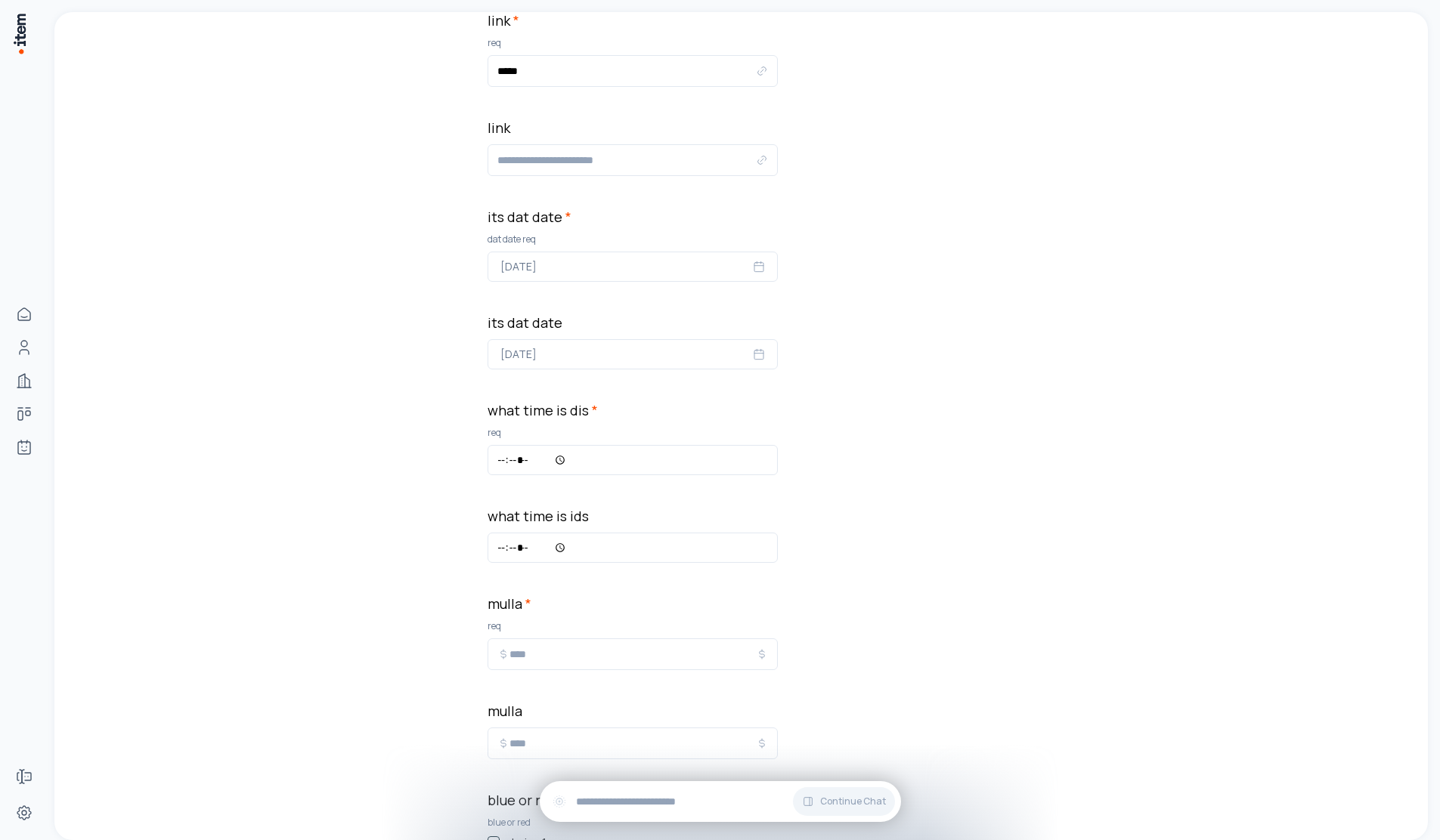
click at [455, 533] on div "**********" at bounding box center [741, 797] width 1374 height 2800
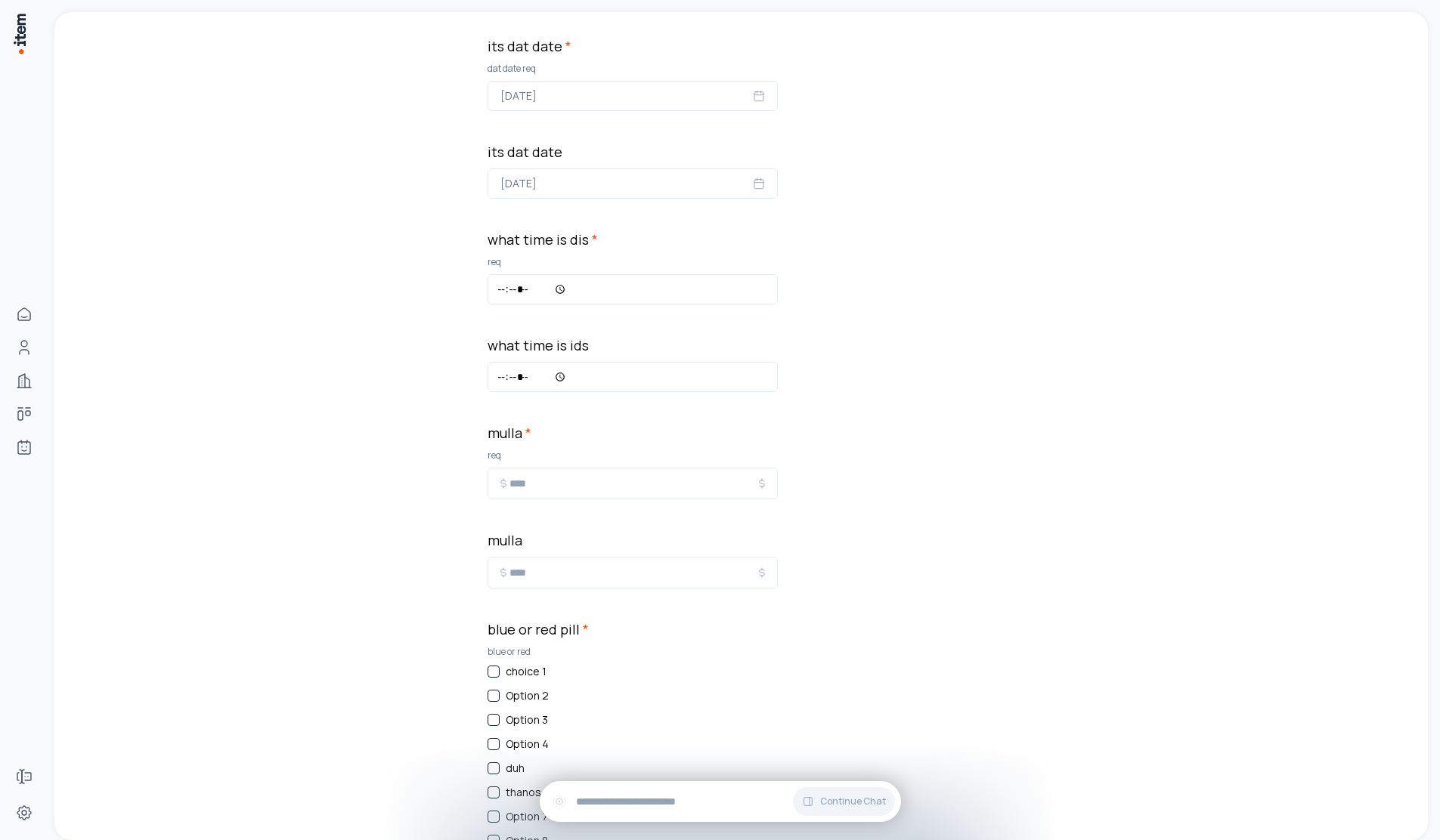
click at [575, 503] on div "**********" at bounding box center [633, 644] width 291 height 2348
click at [563, 490] on input "*" at bounding box center [633, 483] width 247 height 18
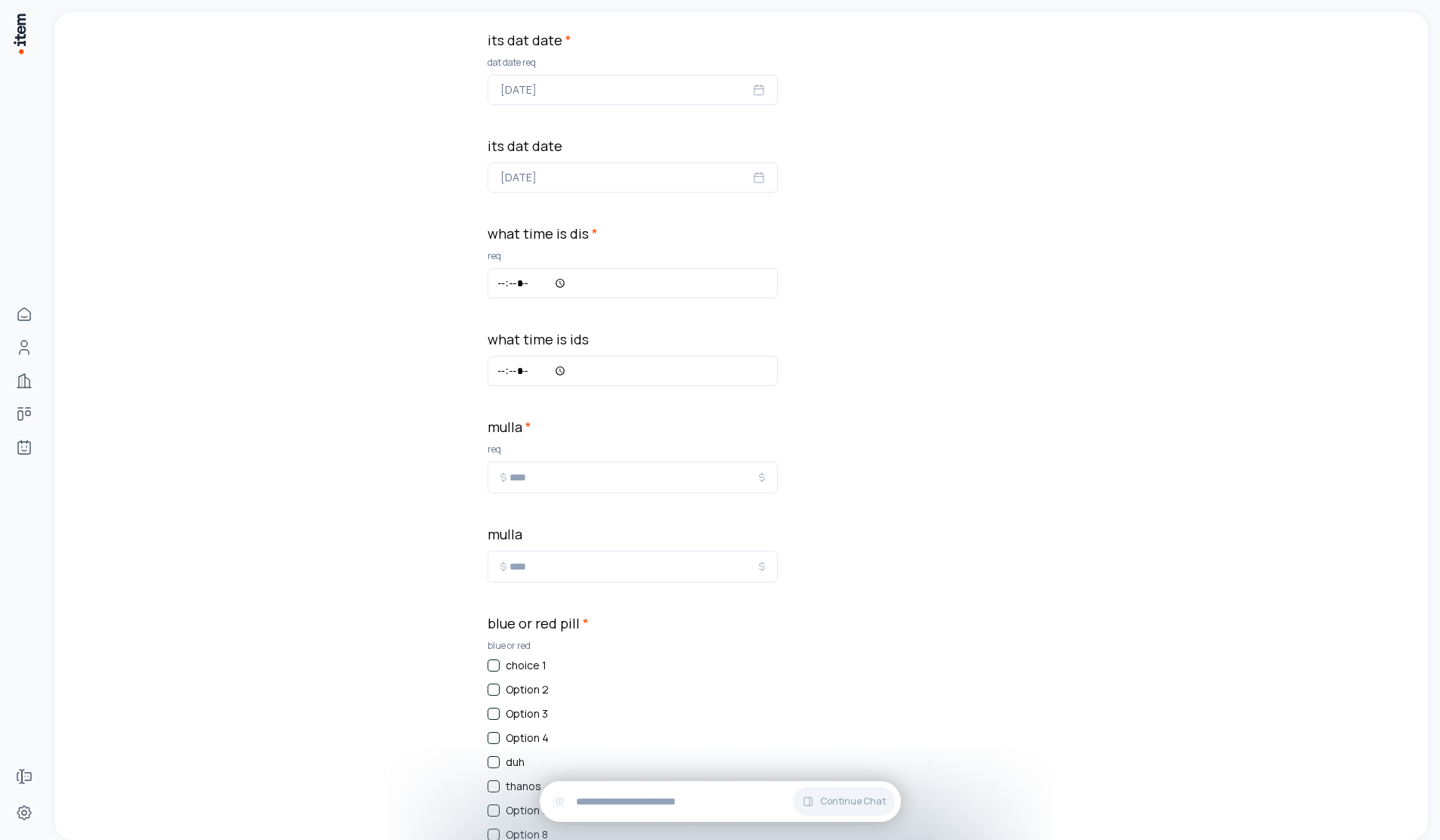
type input "**"
click at [916, 603] on div "**********" at bounding box center [741, 621] width 508 height 2800
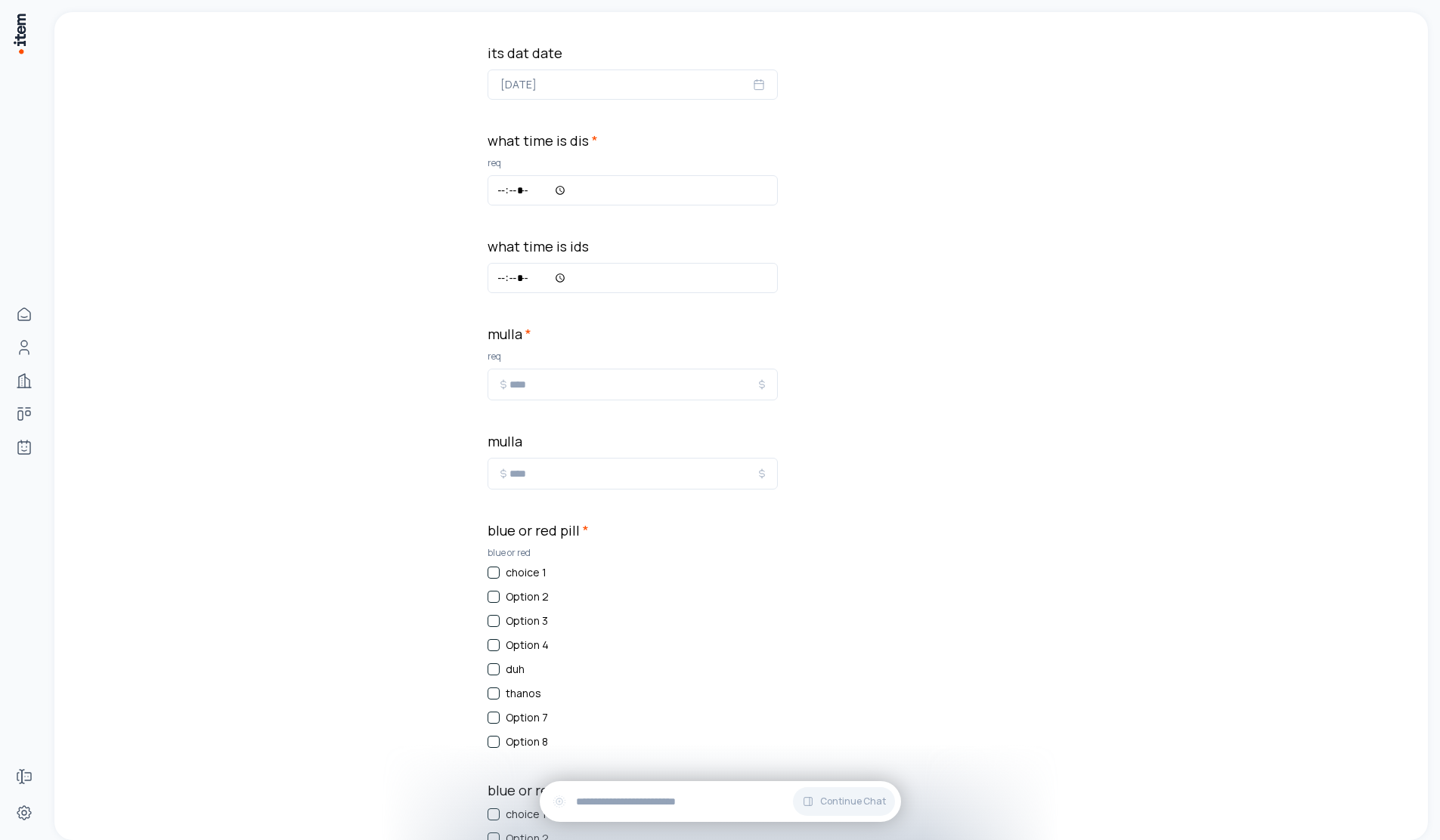
scroll to position [1174, 0]
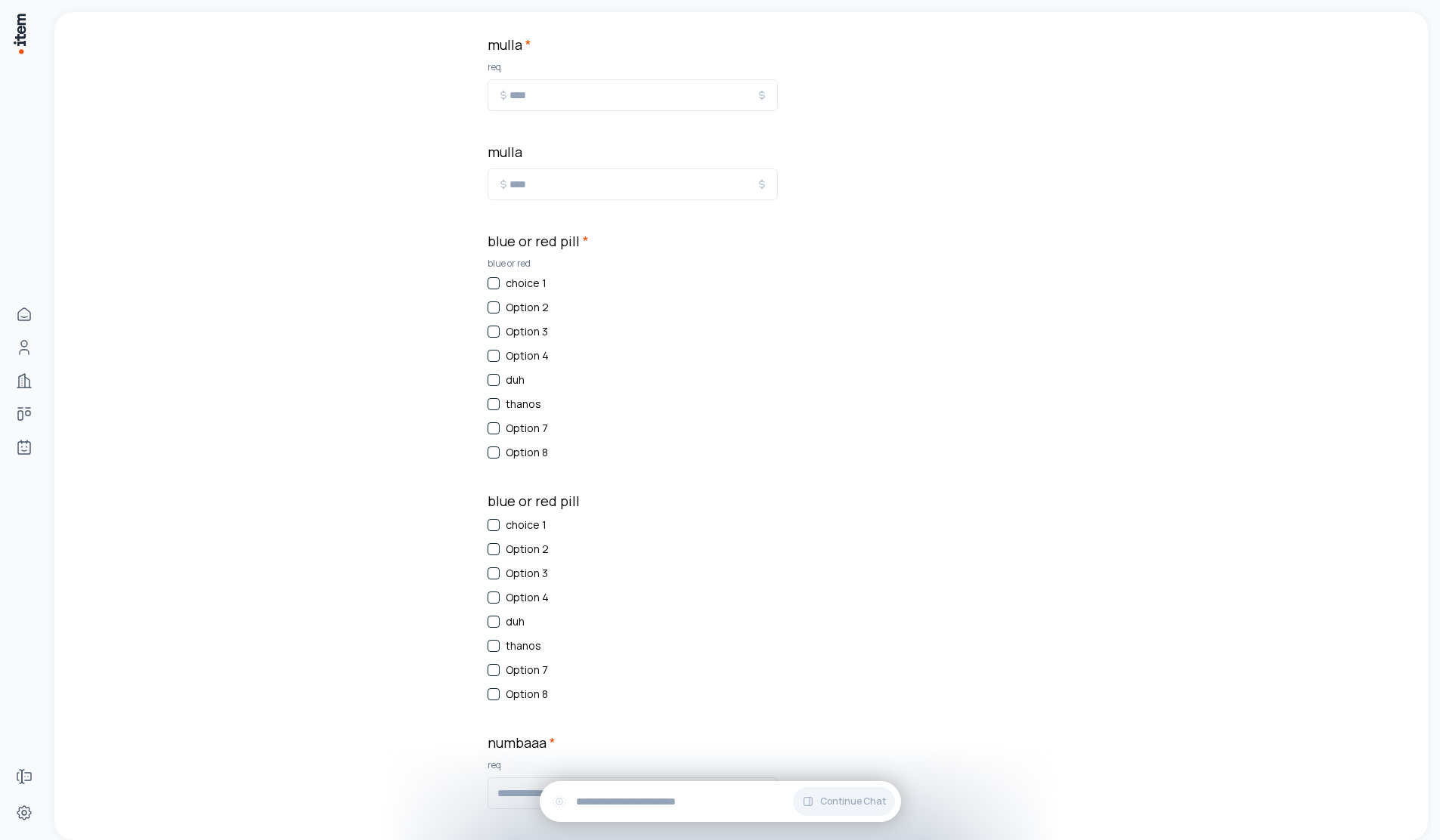
click at [489, 369] on div "choice 1 Option 2 Option 3 Option 4 duh thanos Option 7 Option 8" at bounding box center [633, 367] width 291 height 185
click at [532, 441] on div "choice 1 Option 2 Option 3 Option 4 duh thanos Option 7 Option 8" at bounding box center [633, 367] width 291 height 185
click at [519, 432] on label "Option 7" at bounding box center [527, 428] width 42 height 15
click at [499, 432] on 7 "Option 7" at bounding box center [494, 428] width 12 height 12
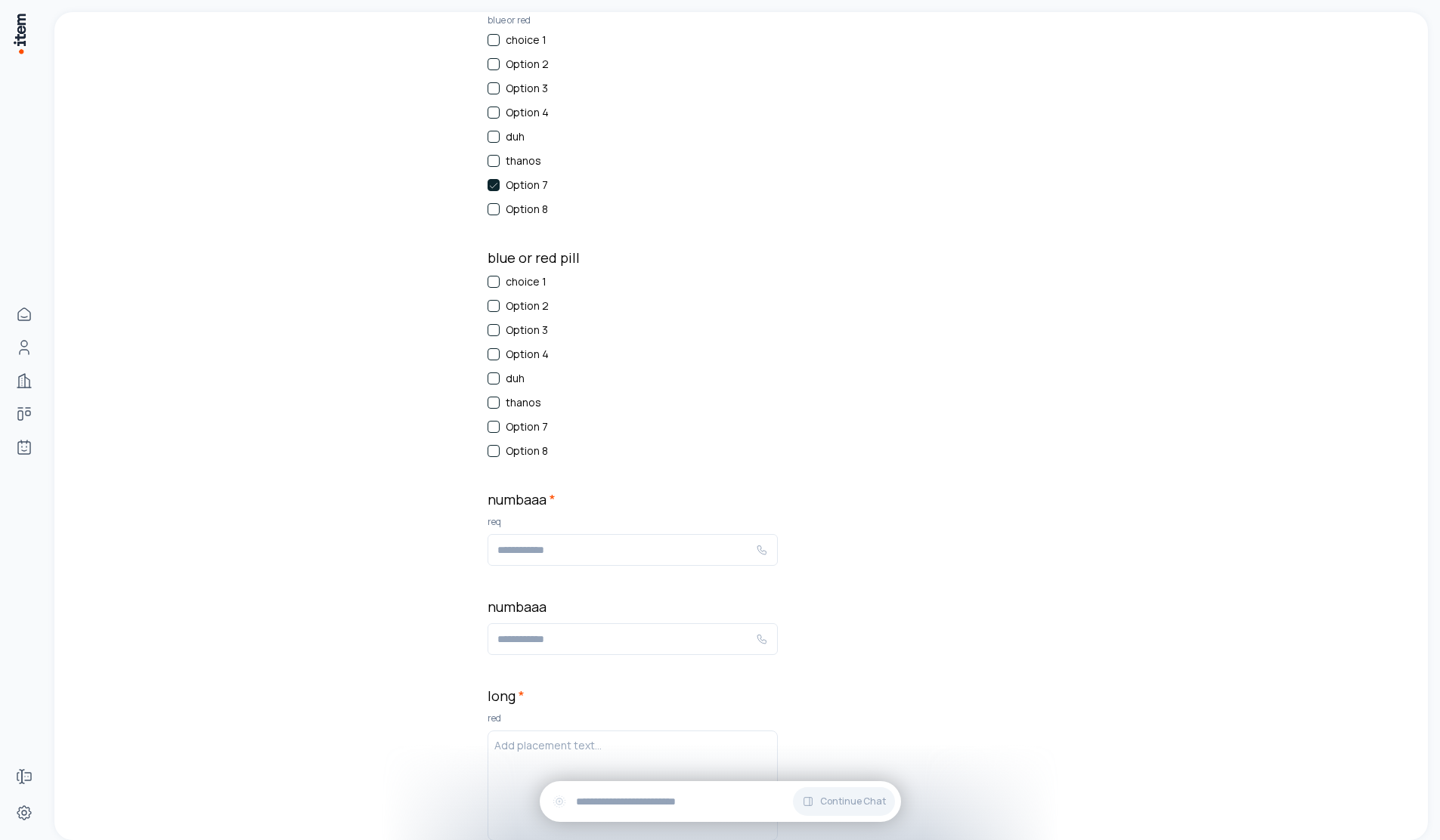
scroll to position [1671, 0]
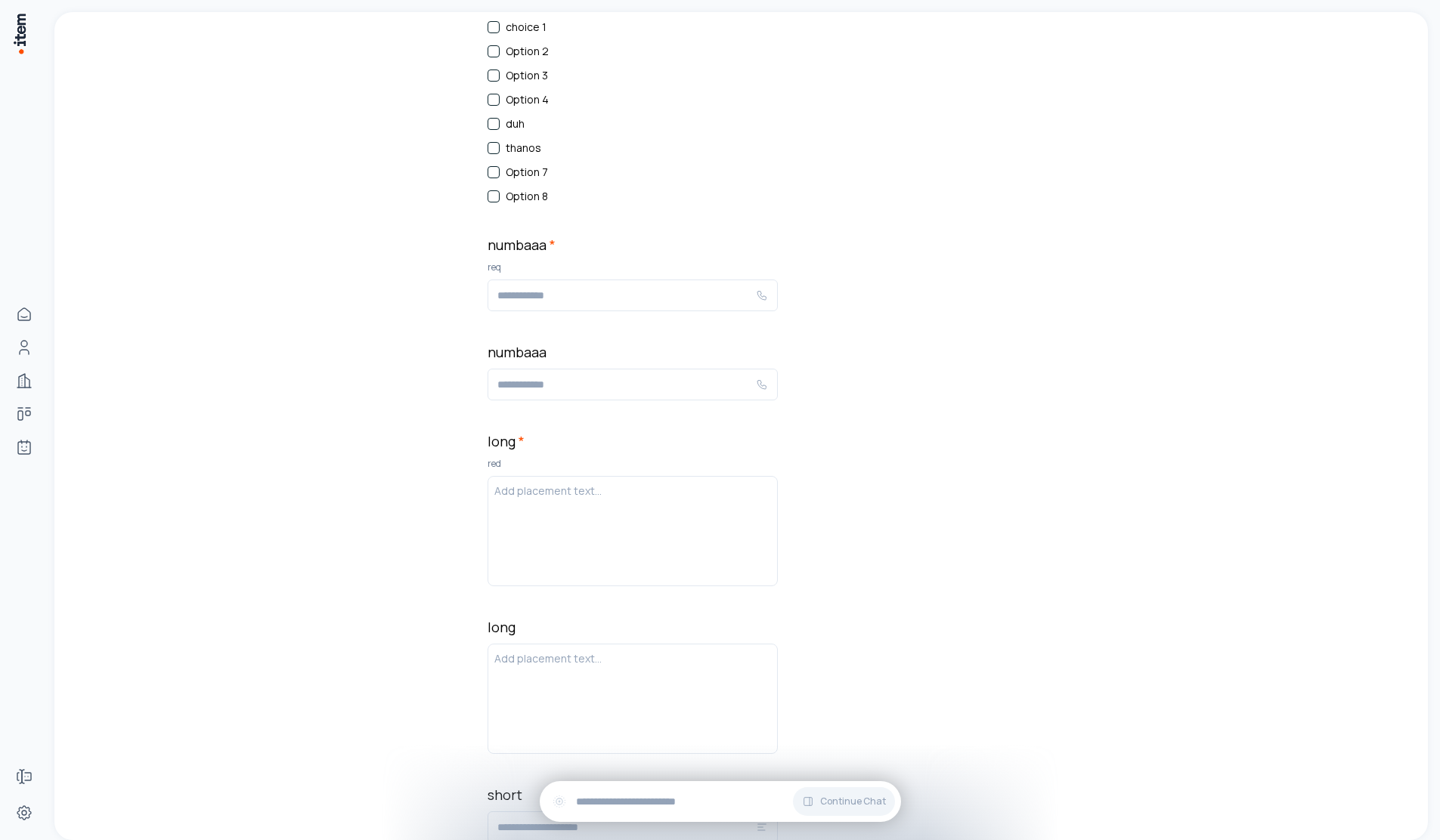
click at [563, 300] on input "numbaaa *" at bounding box center [627, 295] width 258 height 18
type input "**********"
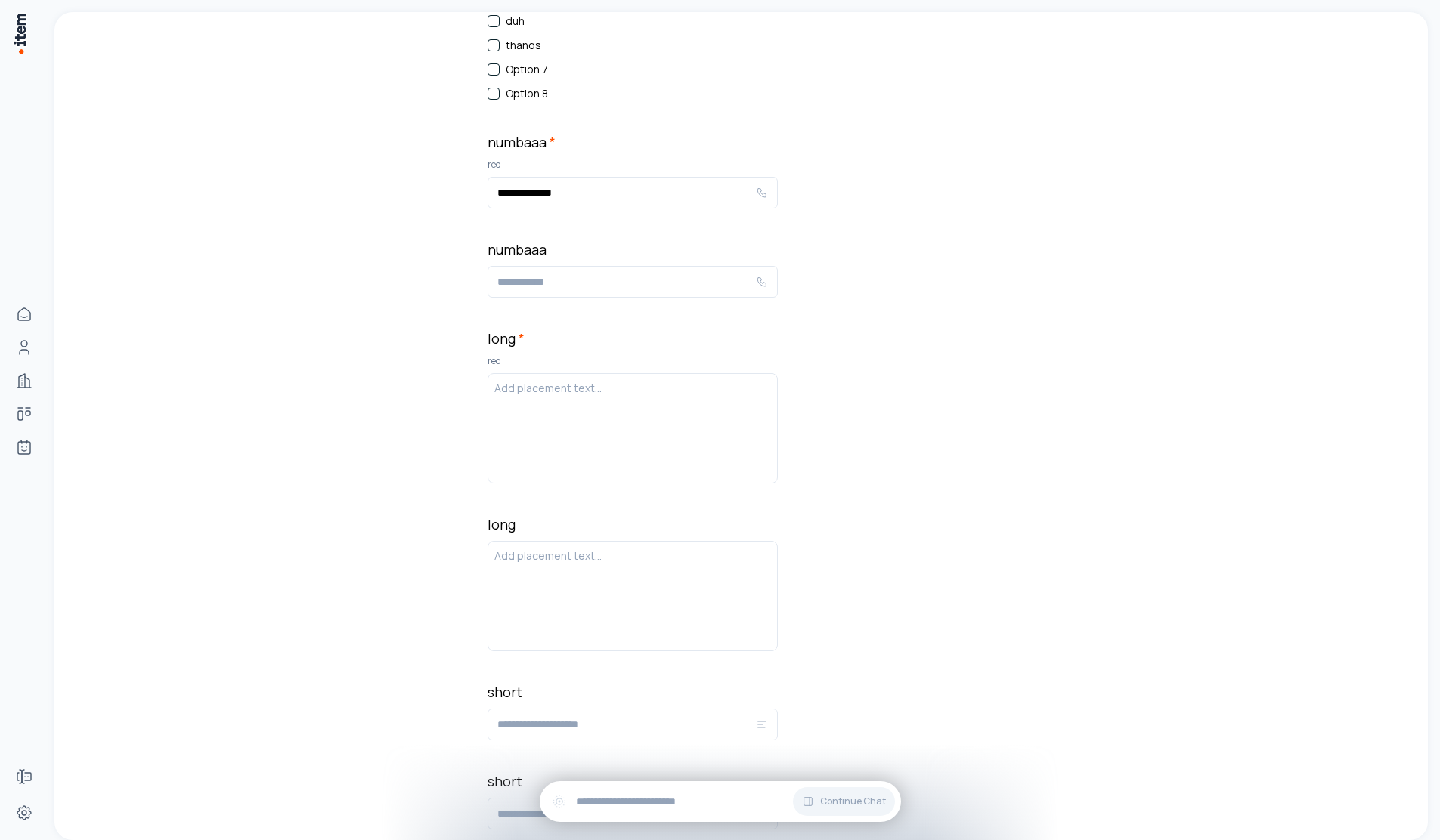
scroll to position [1776, 0]
click at [604, 473] on div "Add placement text..." at bounding box center [633, 425] width 291 height 110
drag, startPoint x: 642, startPoint y: 418, endPoint x: 662, endPoint y: 424, distance: 20.9
click at [647, 417] on div at bounding box center [633, 425] width 277 height 97
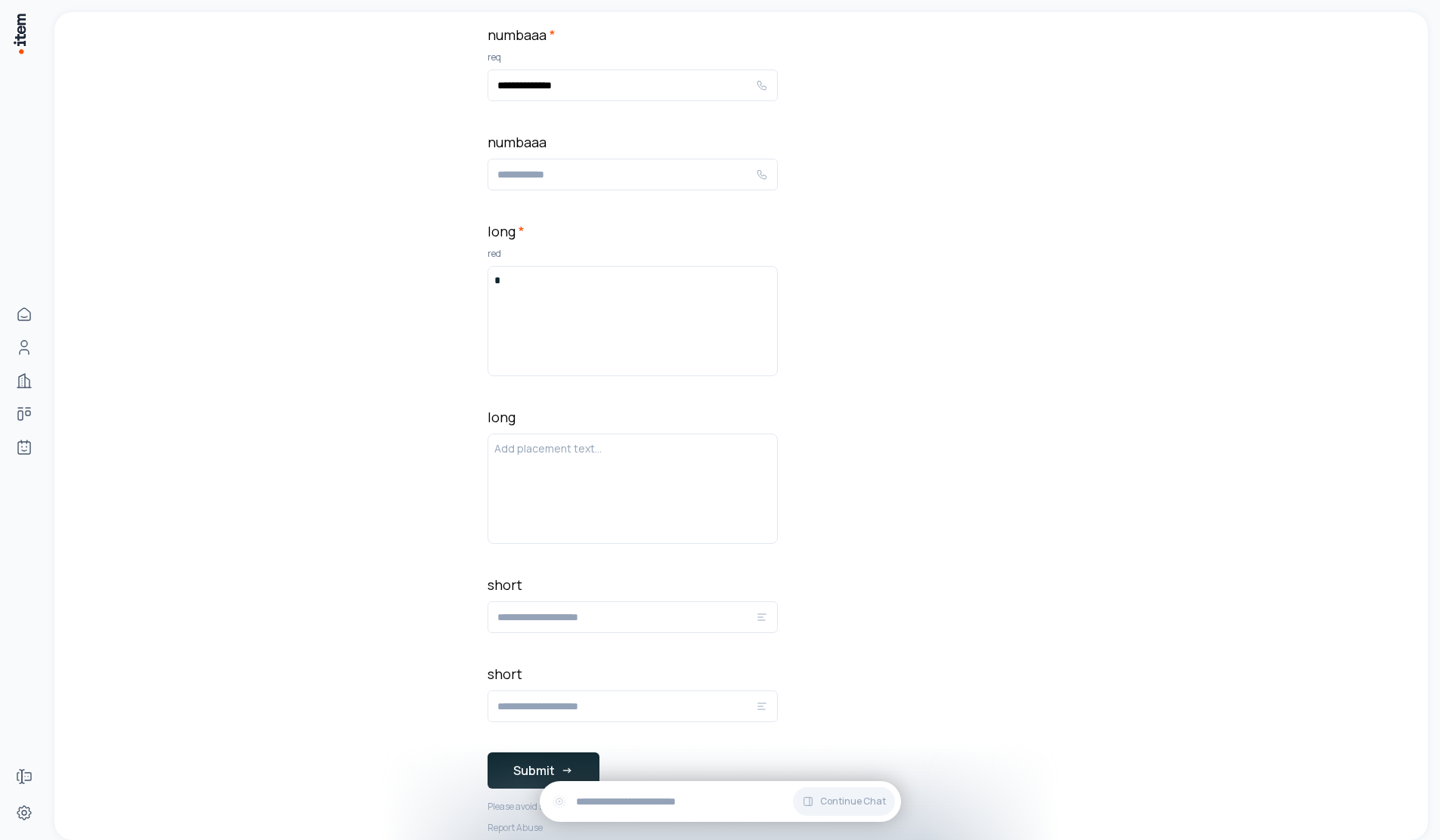
scroll to position [1972, 0]
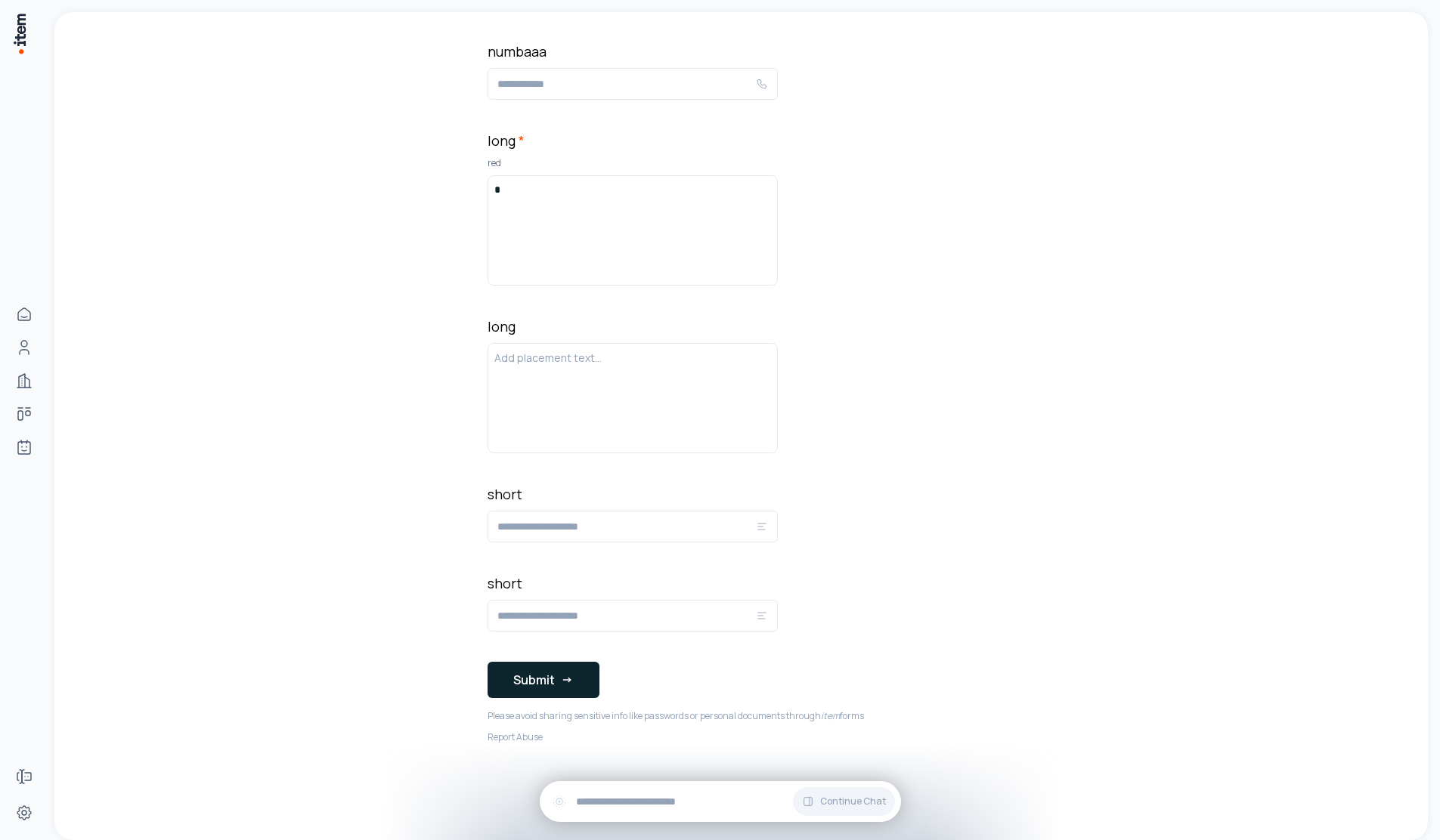
click at [561, 666] on button "Submit" at bounding box center [543, 680] width 112 height 36
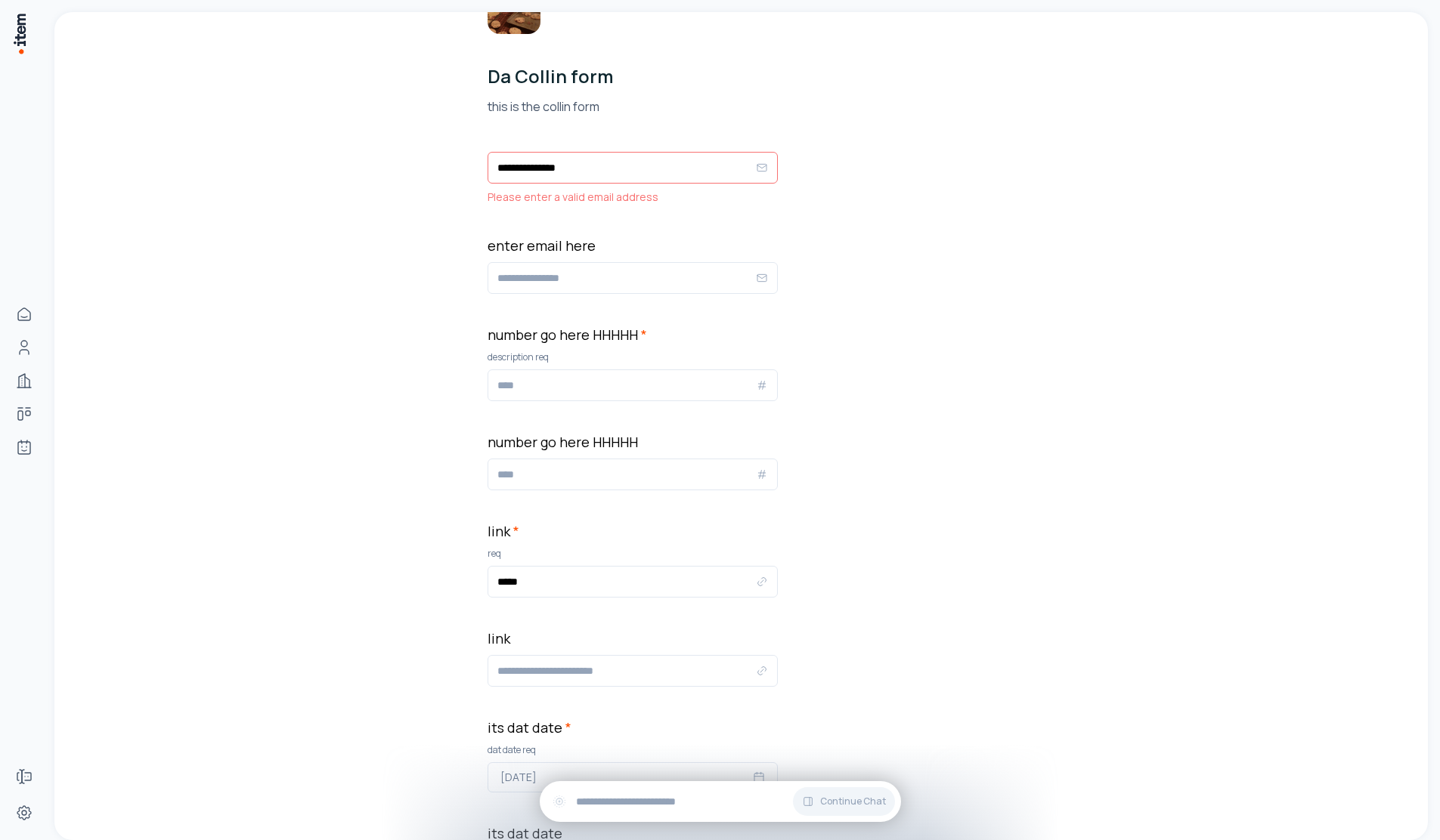
scroll to position [0, 0]
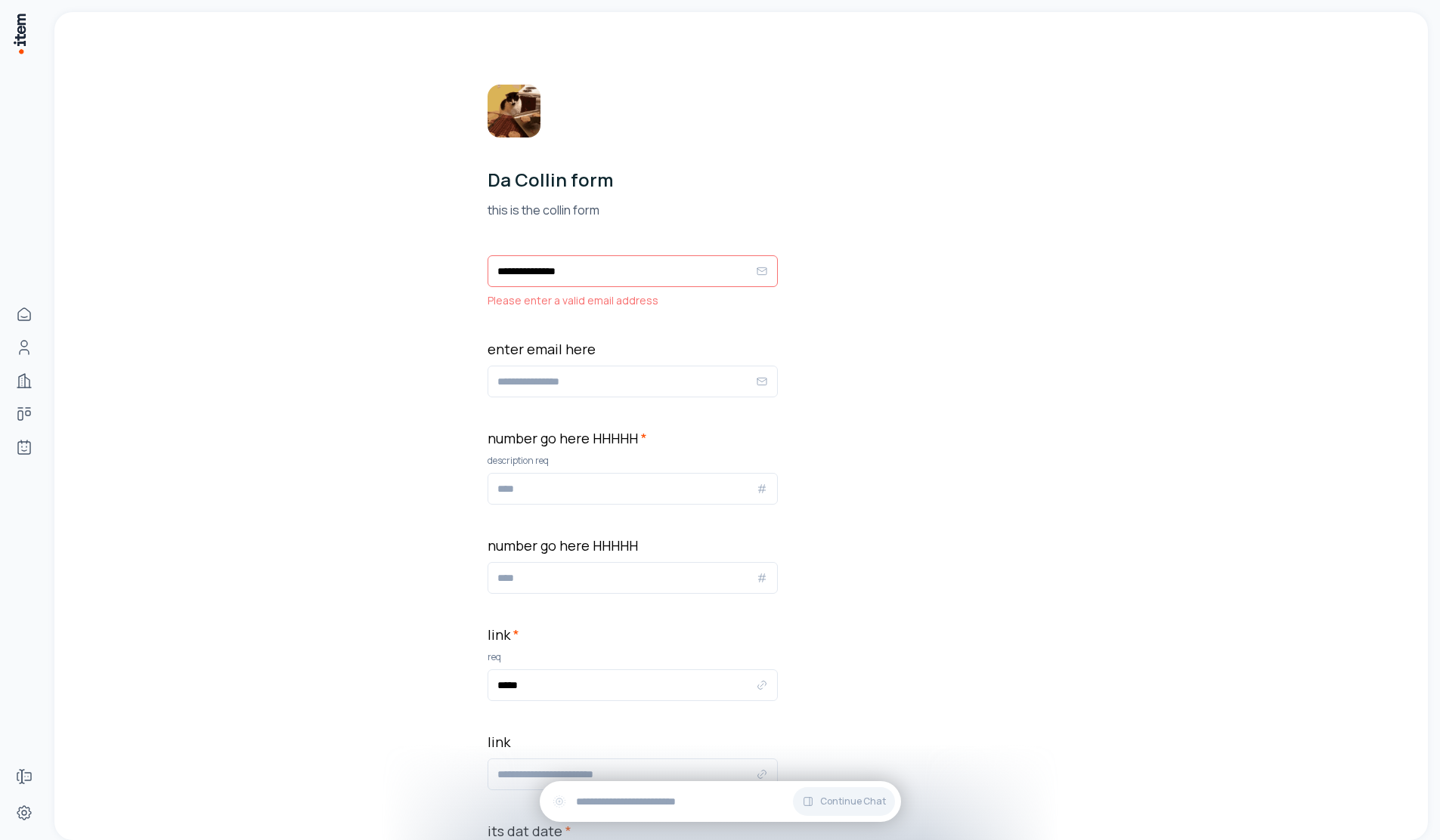
click at [555, 274] on input "**********" at bounding box center [627, 271] width 258 height 18
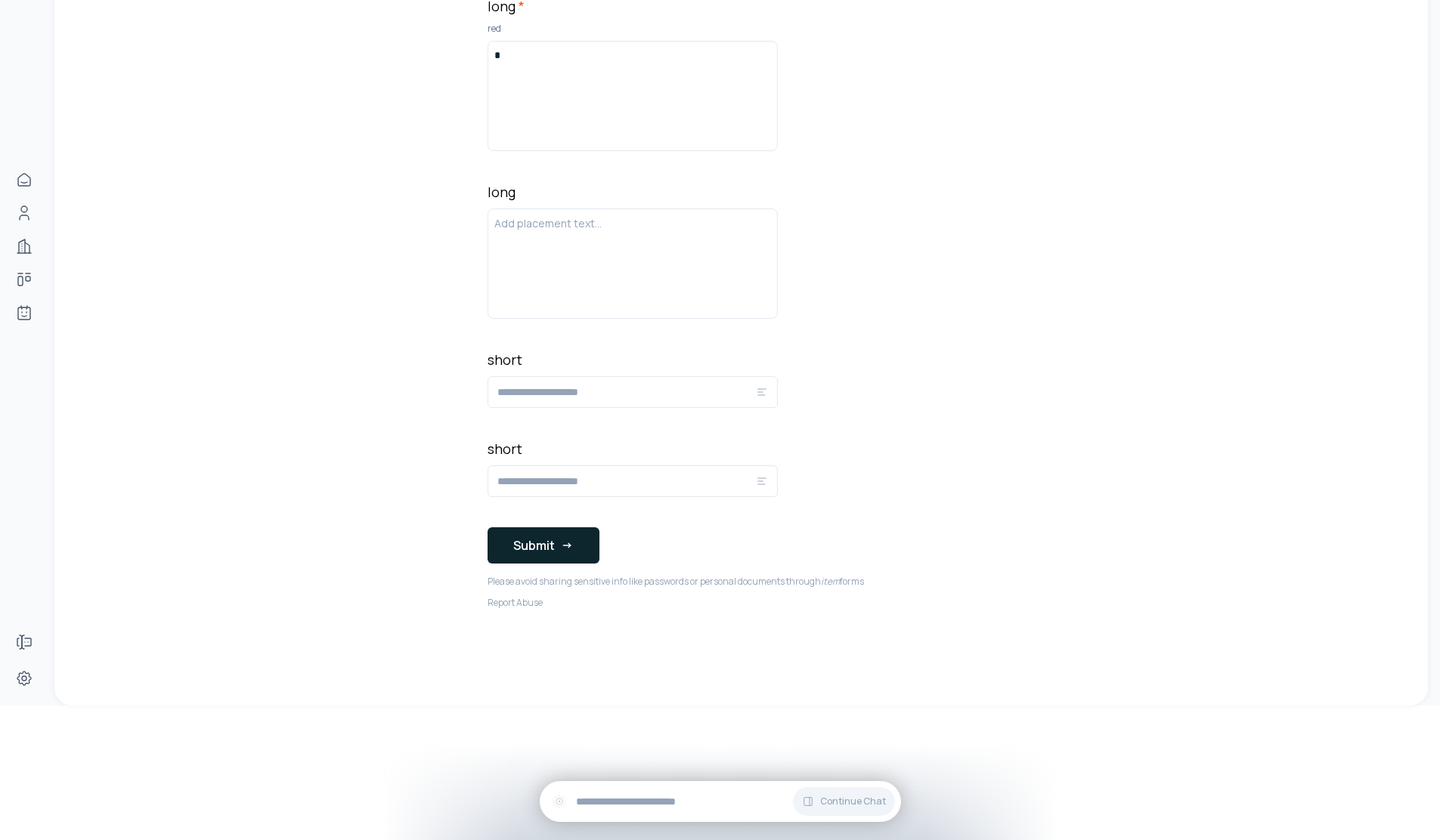
scroll to position [321, 0]
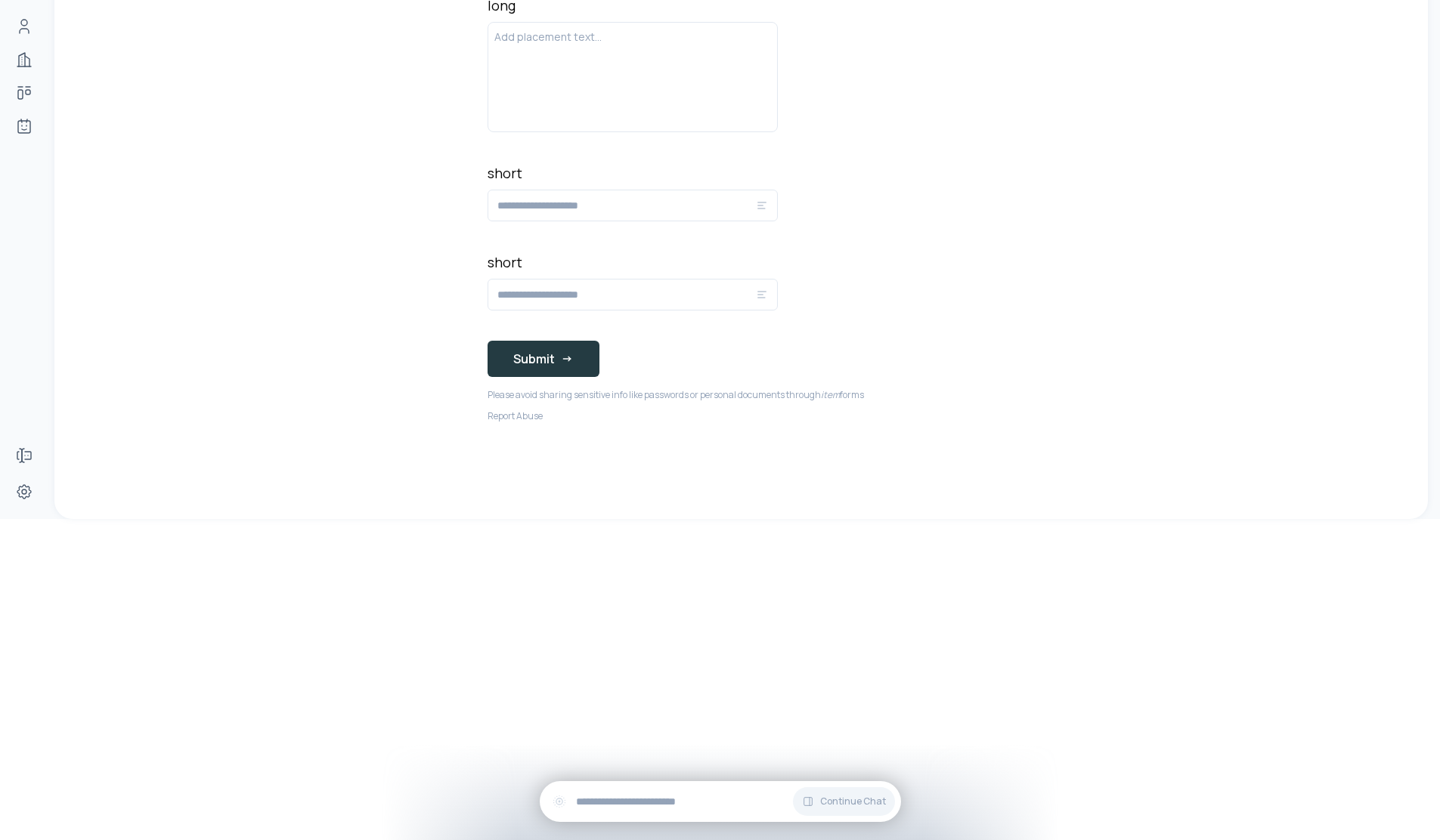
type input "**********"
click at [501, 367] on button "Submit" at bounding box center [543, 359] width 112 height 36
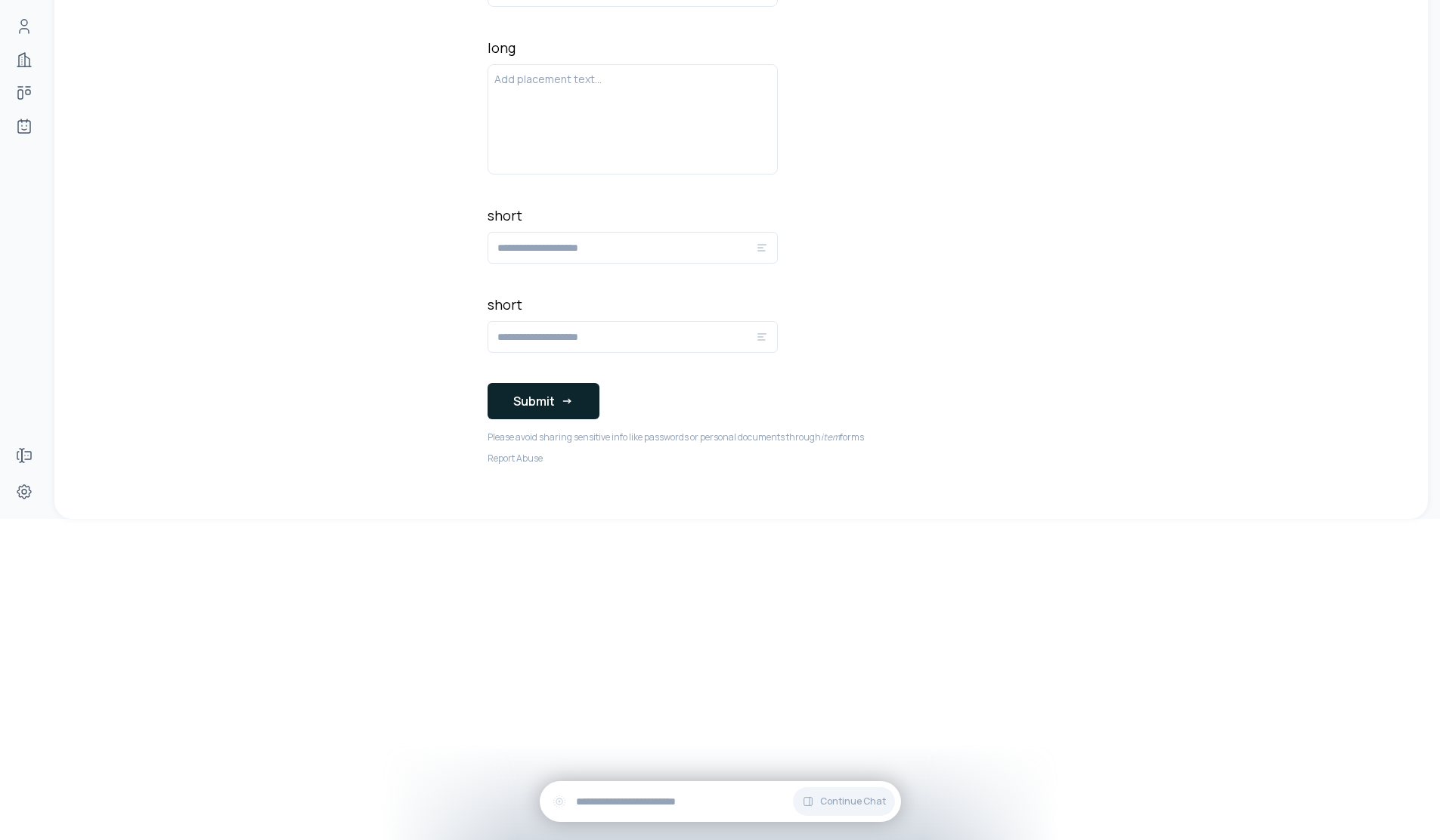
scroll to position [1972, 0]
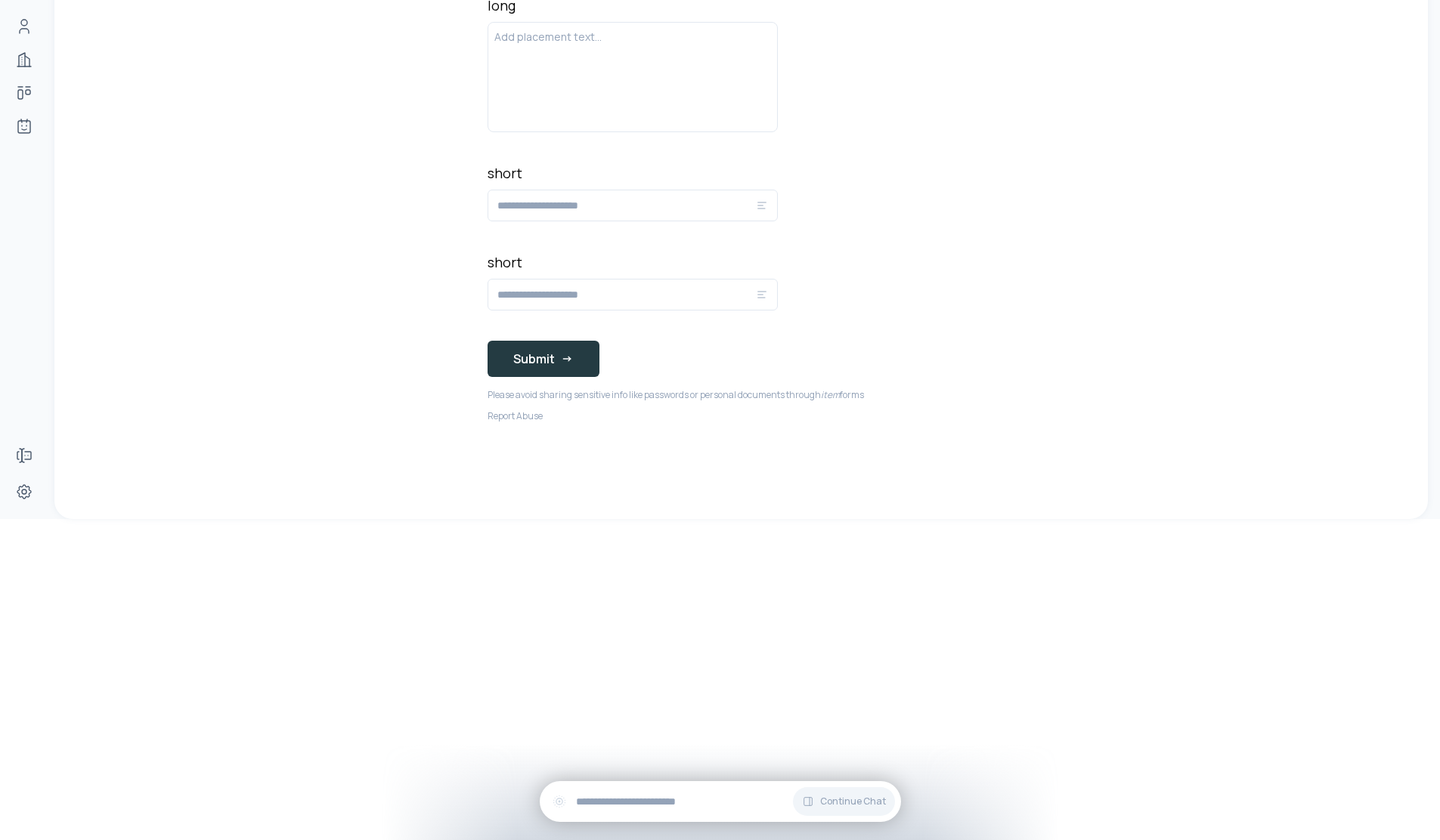
click at [556, 366] on button "Submit" at bounding box center [543, 359] width 112 height 36
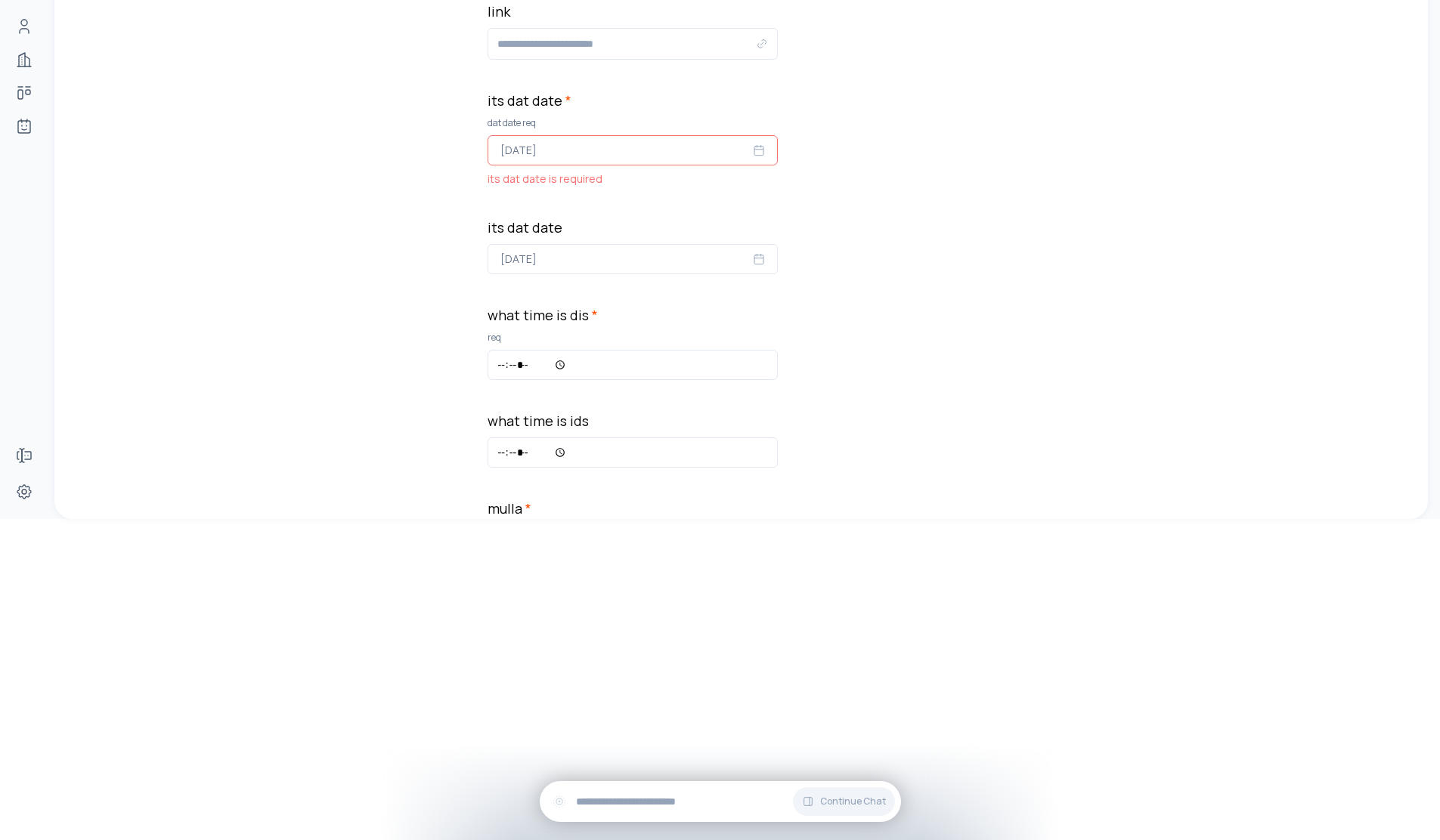
scroll to position [387, 0]
click at [601, 153] on button "[DATE]" at bounding box center [633, 151] width 291 height 31
click at [754, 147] on rect "button" at bounding box center [759, 151] width 9 height 9
click at [725, 158] on button "[DATE]" at bounding box center [633, 151] width 291 height 31
click at [560, 281] on button "9" at bounding box center [561, 280] width 27 height 27
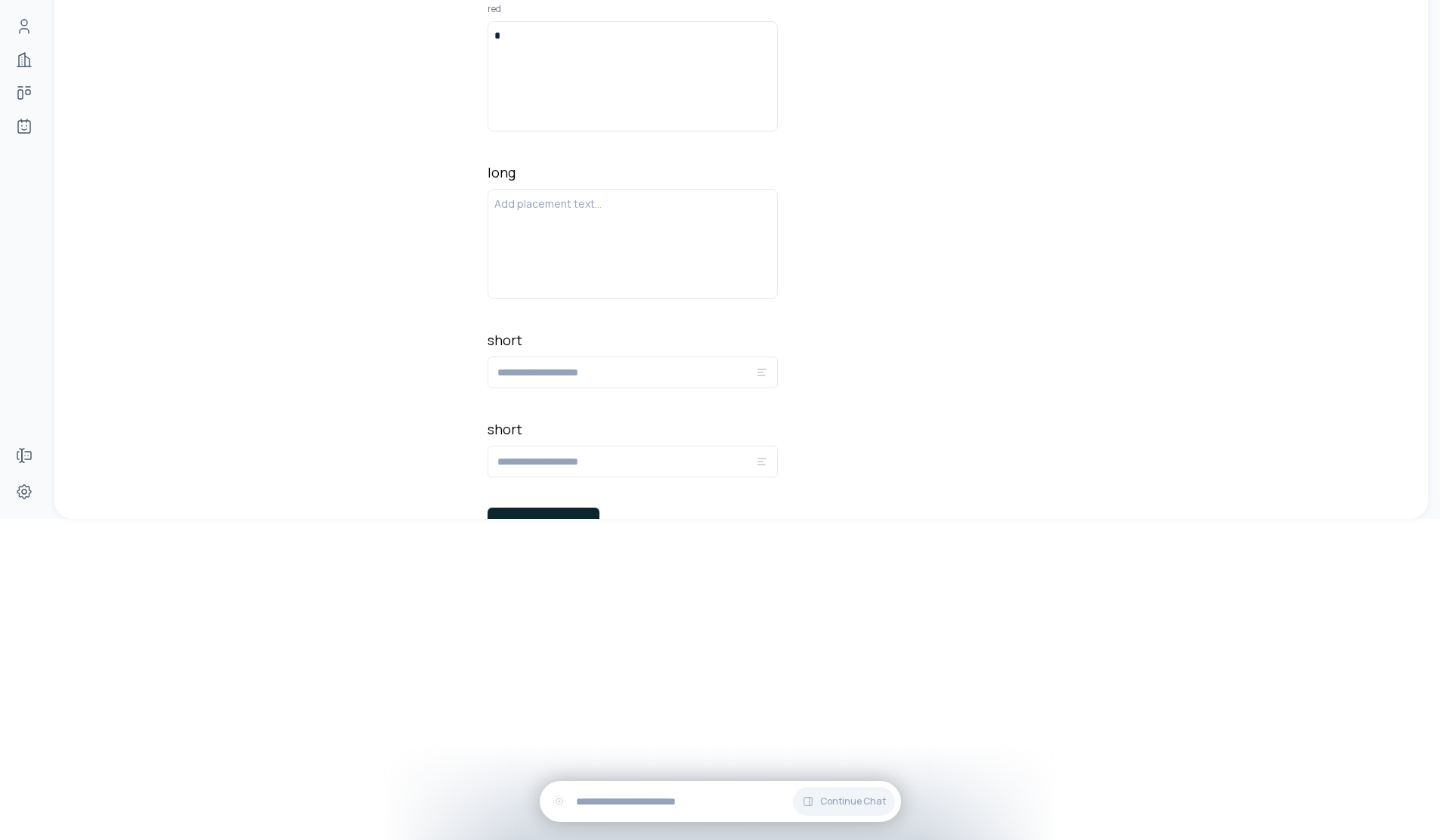
scroll to position [1951, 0]
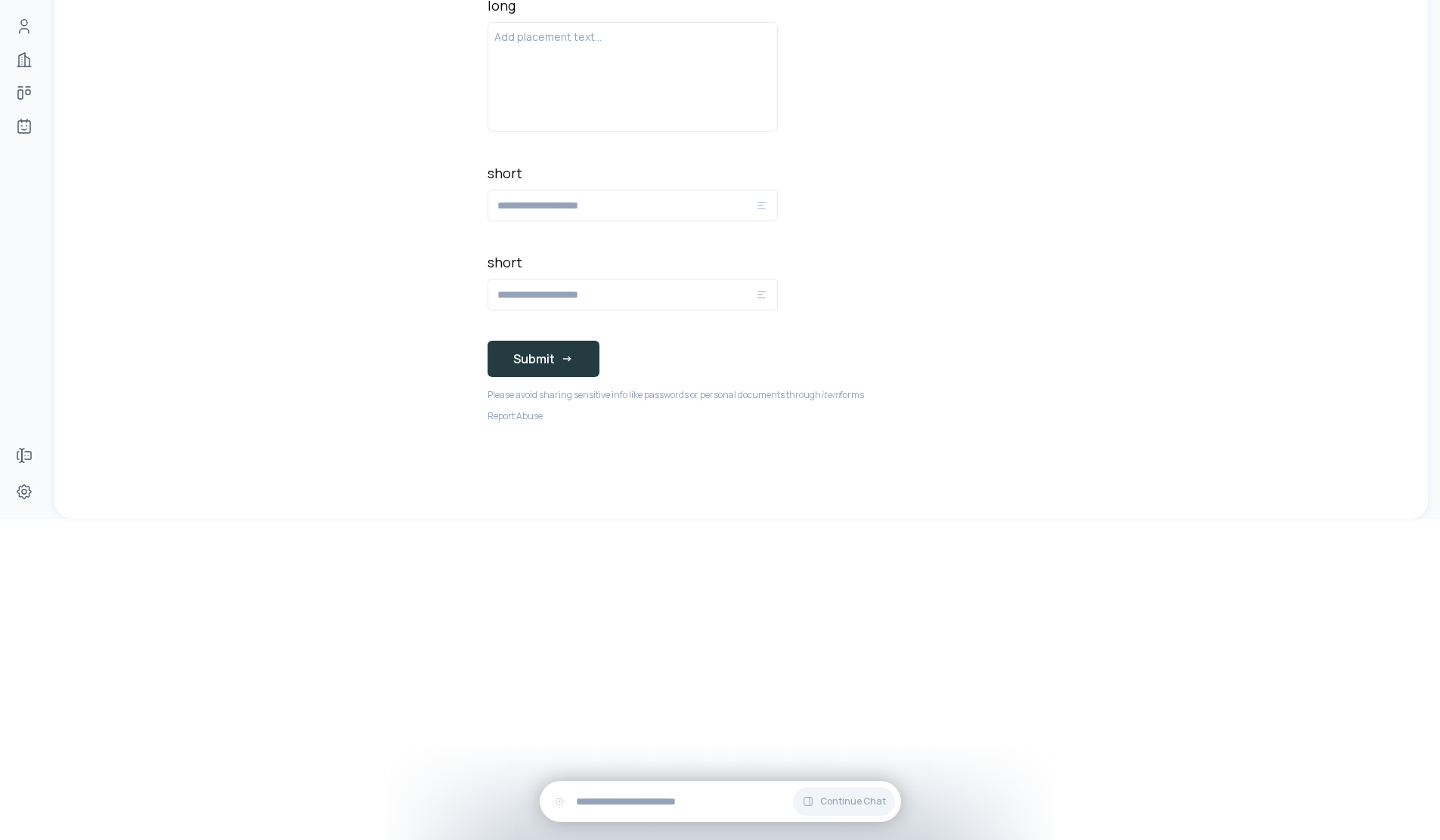
click at [566, 353] on icon "submit" at bounding box center [566, 358] width 12 height 12
